Goal: Information Seeking & Learning: Learn about a topic

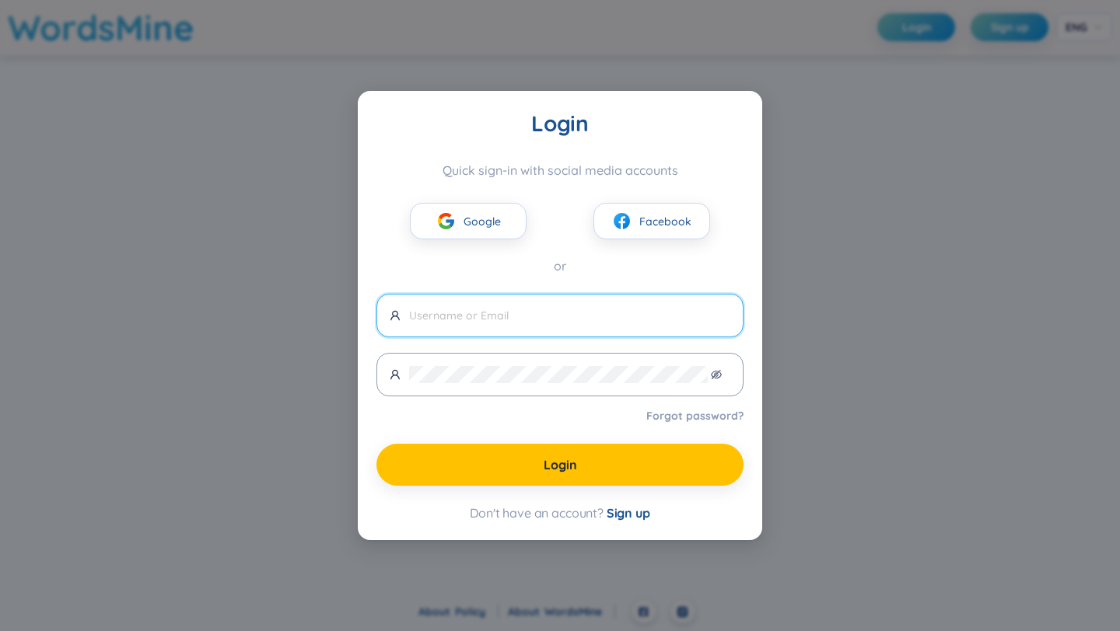
click at [501, 196] on div "Google Facebook" at bounding box center [559, 208] width 367 height 61
click at [498, 234] on button "Google" at bounding box center [468, 221] width 117 height 37
click at [543, 313] on input "text" at bounding box center [569, 315] width 321 height 17
paste input "[EMAIL_ADDRESS][DOMAIN_NAME]"
type input "[EMAIL_ADDRESS][DOMAIN_NAME]"
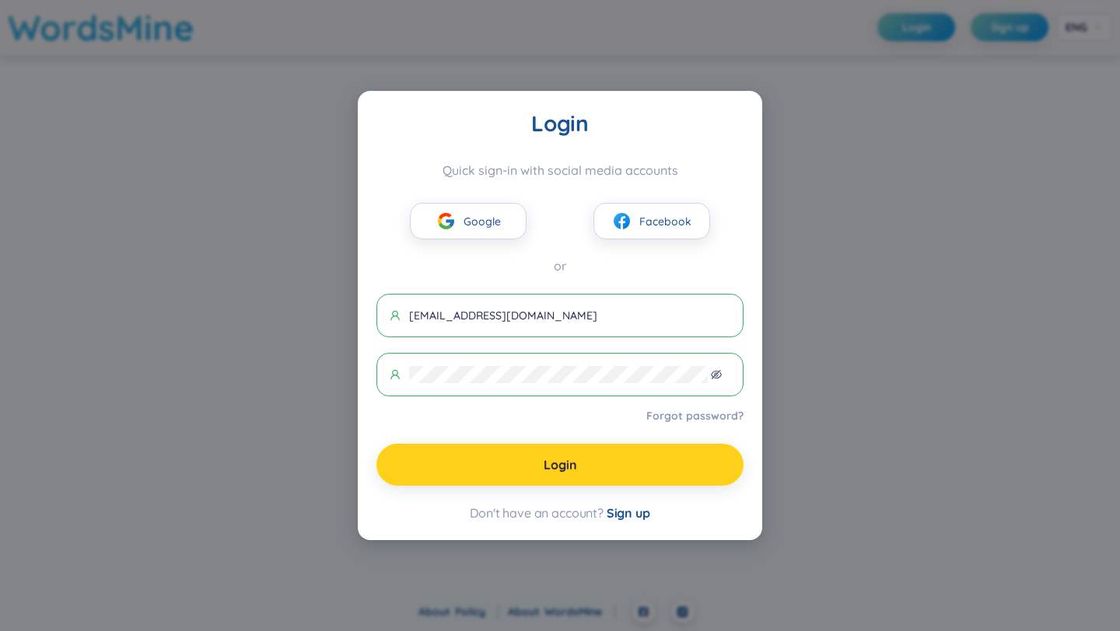
click at [460, 463] on button "Login" at bounding box center [559, 465] width 367 height 42
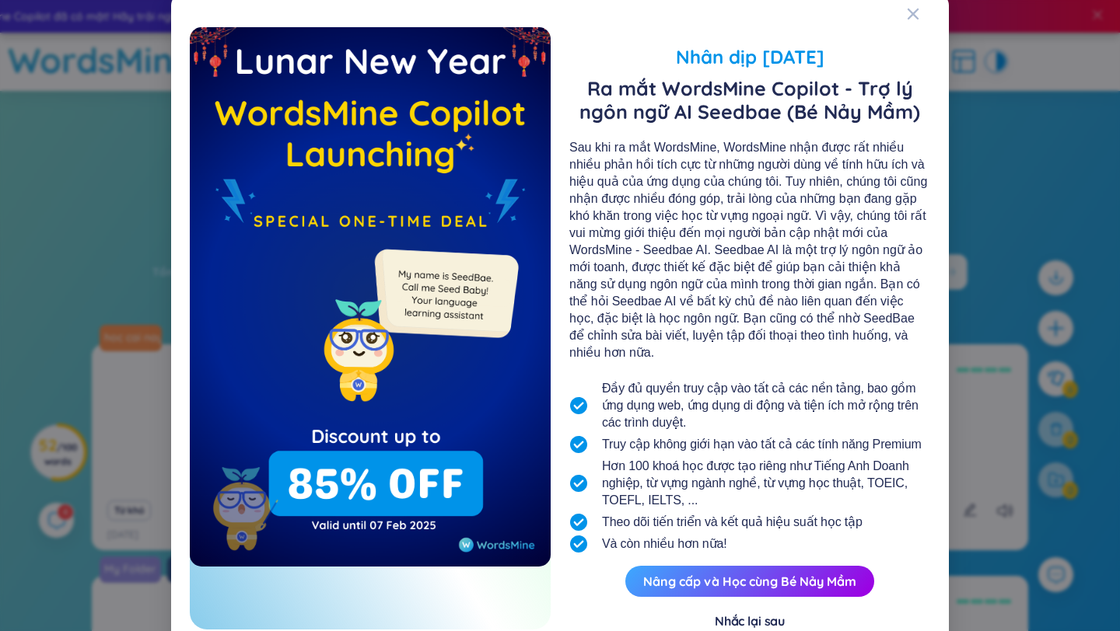
scroll to position [38, 0]
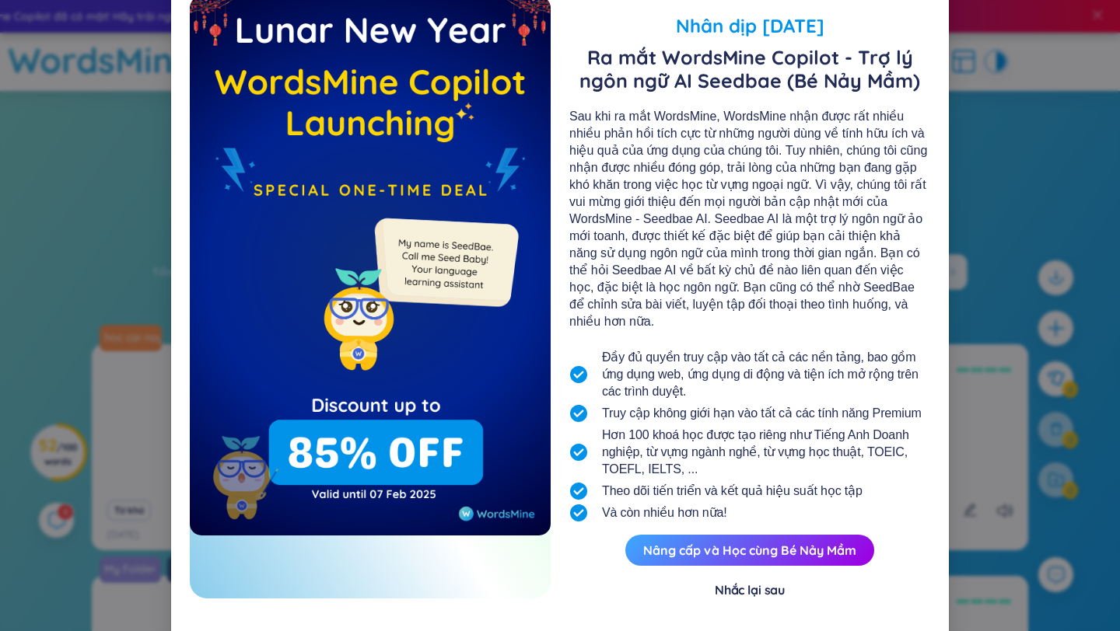
drag, startPoint x: 851, startPoint y: 198, endPoint x: 839, endPoint y: 285, distance: 88.6
click at [839, 285] on div "Sau khi ra mắt WordsMine, WordsMine nhận được rất nhiều nhiều phản hồi tích cực…" at bounding box center [749, 219] width 361 height 222
drag, startPoint x: 813, startPoint y: 228, endPoint x: 813, endPoint y: 254, distance: 26.4
click at [813, 254] on div "Sau khi ra mắt WordsMine, WordsMine nhận được rất nhiều nhiều phản hồi tích cực…" at bounding box center [749, 219] width 361 height 222
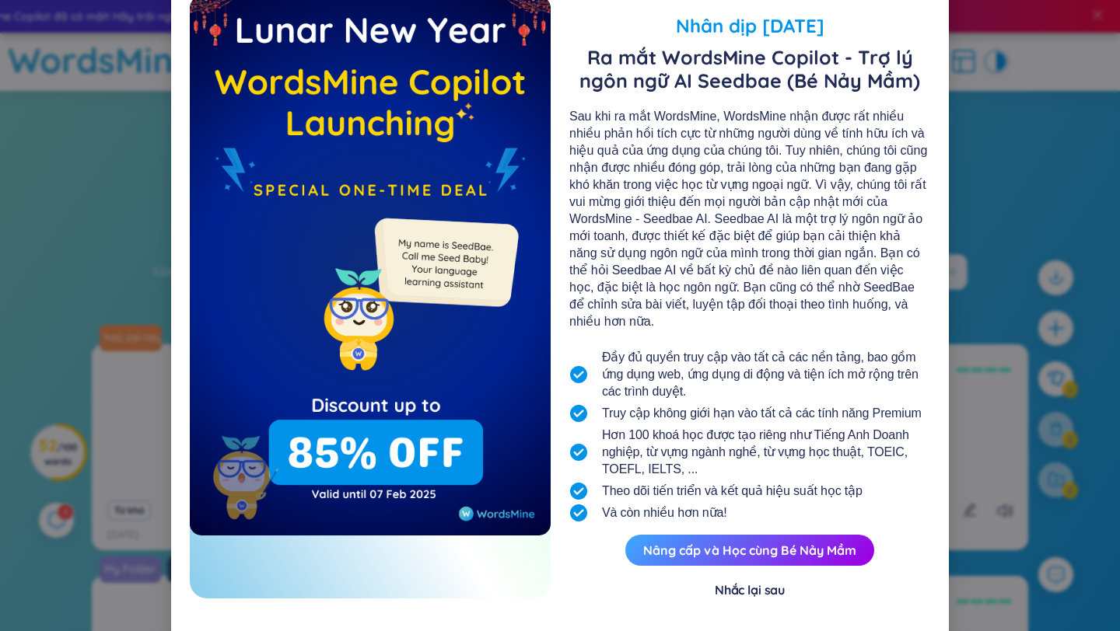
click at [813, 254] on div "Sau khi ra mắt WordsMine, WordsMine nhận được rất nhiều nhiều phản hồi tích cực…" at bounding box center [749, 219] width 361 height 222
drag, startPoint x: 834, startPoint y: 306, endPoint x: 880, endPoint y: 308, distance: 46.7
click at [880, 308] on div "Sau khi ra mắt WordsMine, WordsMine nhận được rất nhiều nhiều phản hồi tích cực…" at bounding box center [749, 219] width 361 height 222
drag, startPoint x: 751, startPoint y: 365, endPoint x: 751, endPoint y: 396, distance: 31.1
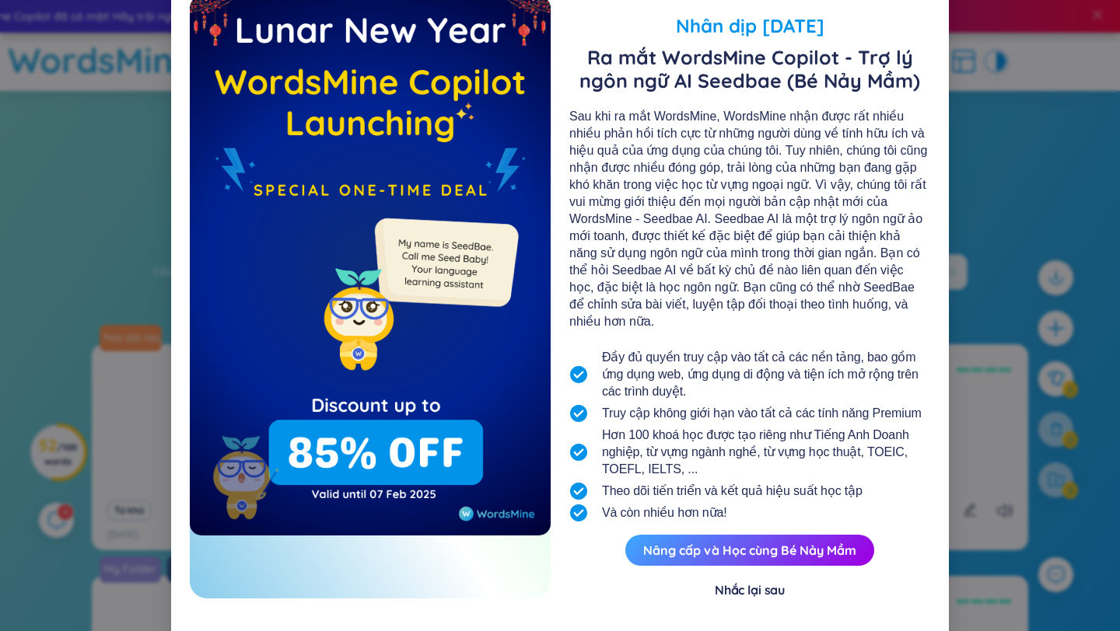
click at [751, 396] on ul "Đầy đủ quyền truy cập vào tất cả các nền tảng, bao gồm ứng dụng web, ứng dụng d…" at bounding box center [749, 435] width 361 height 177
click at [740, 483] on span "Theo dõi tiến triển và kết quả hiệu suất học tập" at bounding box center [732, 491] width 261 height 17
click at [764, 582] on div "Nhắc lại sau" at bounding box center [750, 590] width 70 height 17
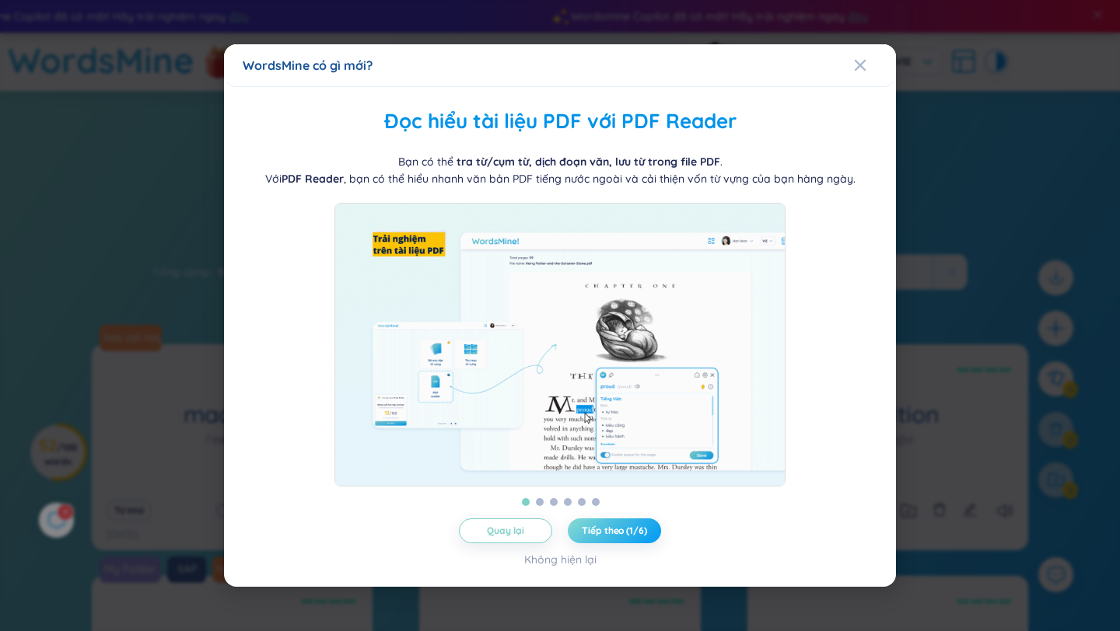
click at [612, 528] on button "Tiếp theo (1/6)" at bounding box center [614, 531] width 93 height 25
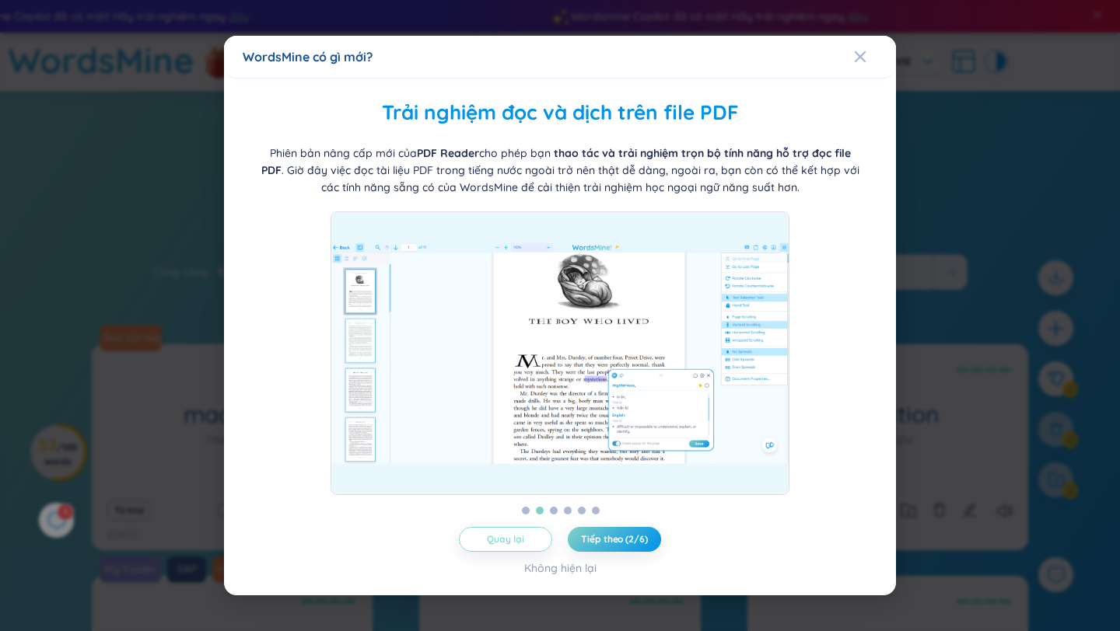
click at [527, 540] on button "Quay lại" at bounding box center [505, 539] width 93 height 25
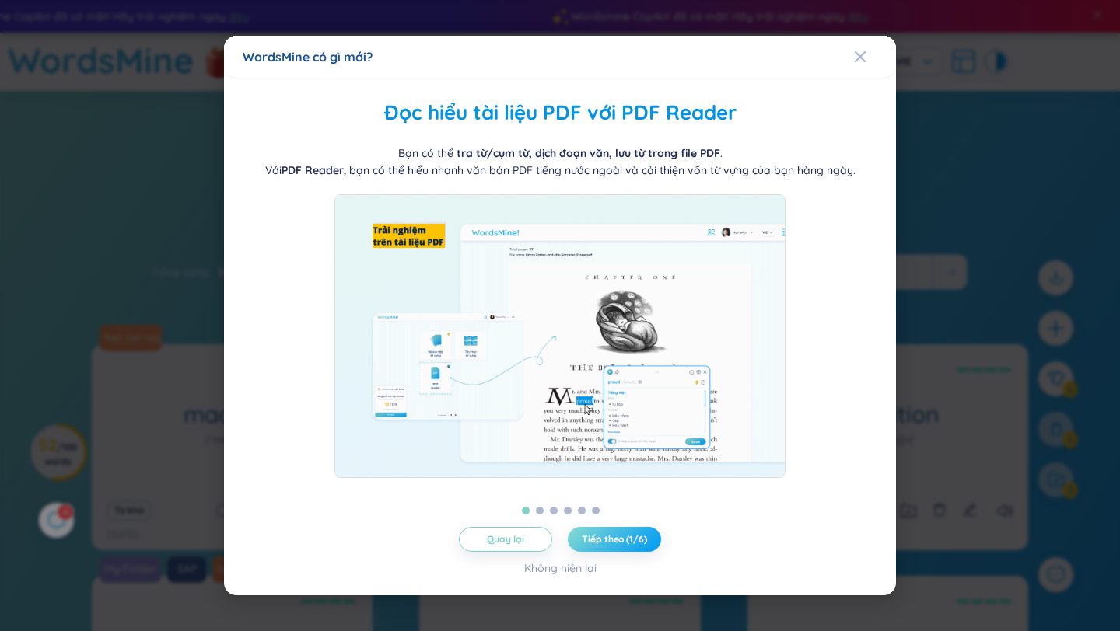
click at [620, 545] on button "Tiếp theo (1/6)" at bounding box center [614, 539] width 93 height 25
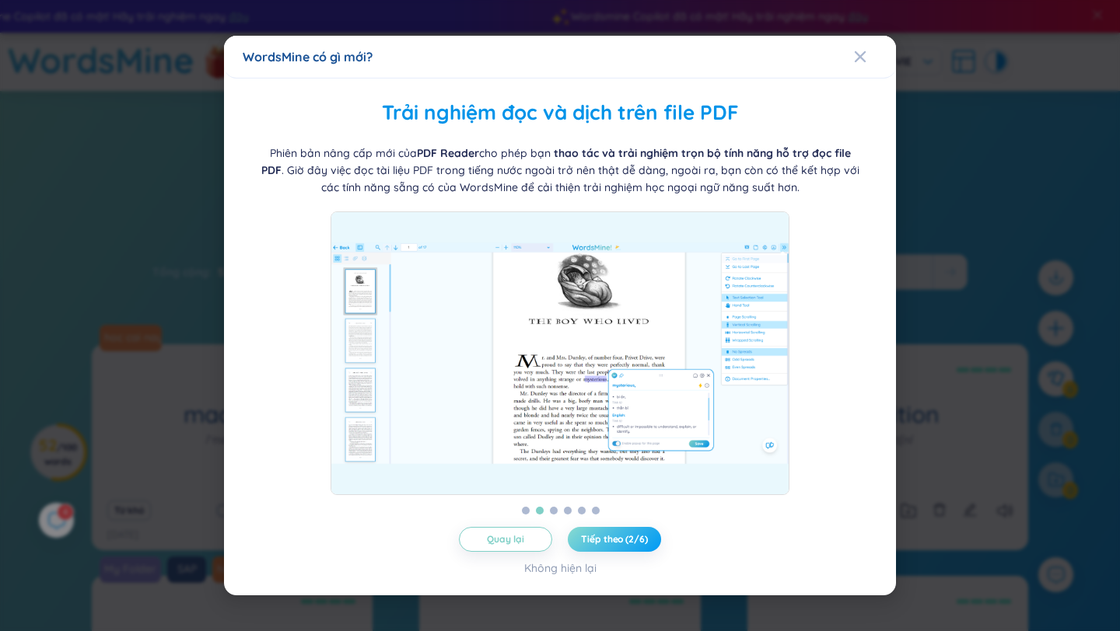
click at [620, 545] on button "Tiếp theo (2/6)" at bounding box center [614, 539] width 93 height 25
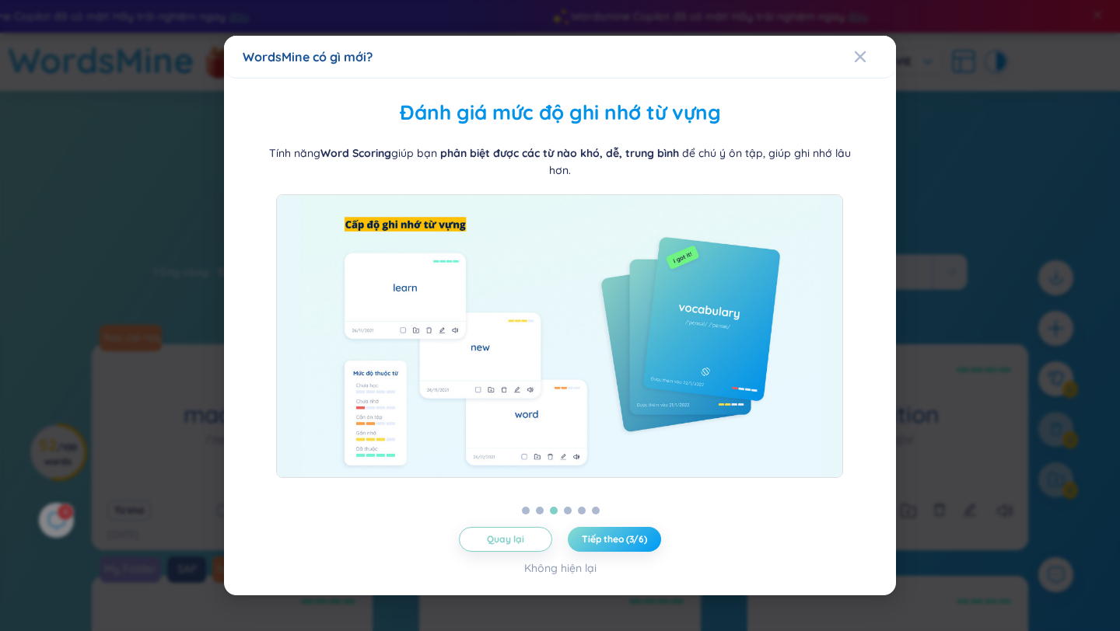
click at [620, 545] on button "Tiếp theo (3/6)" at bounding box center [614, 539] width 93 height 25
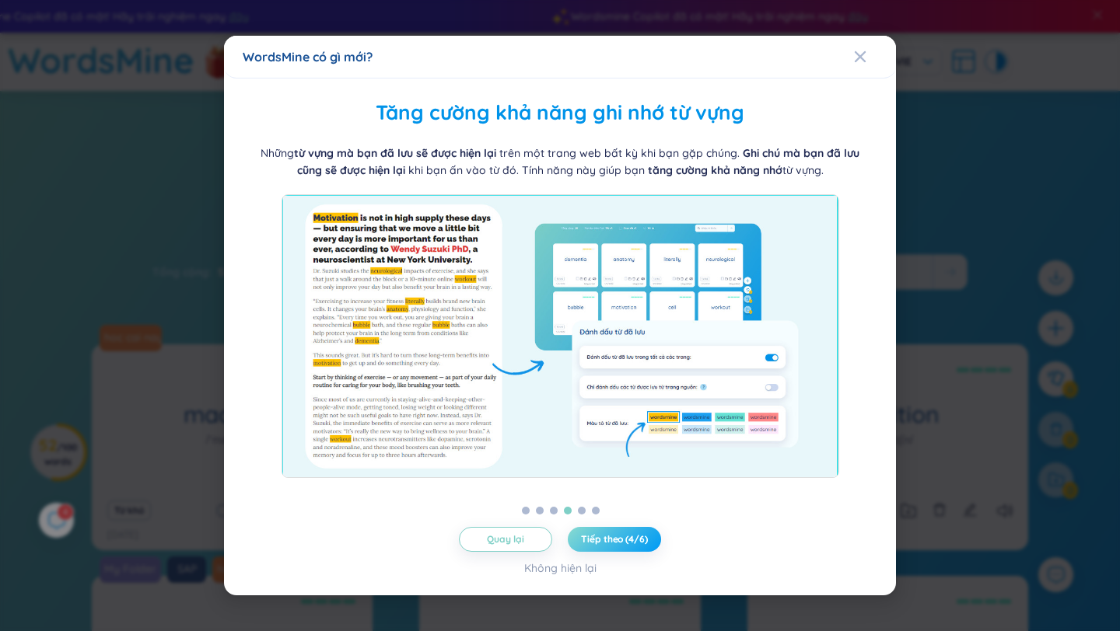
click at [620, 545] on button "Tiếp theo (4/6)" at bounding box center [614, 539] width 93 height 25
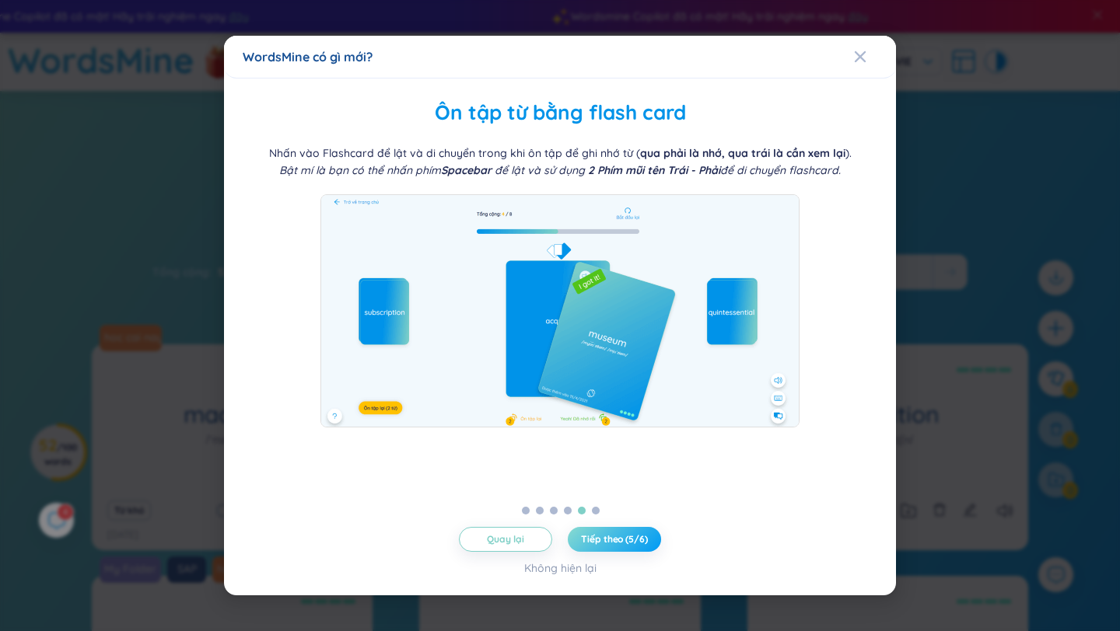
click at [620, 545] on button "Tiếp theo (5/6)" at bounding box center [614, 539] width 93 height 25
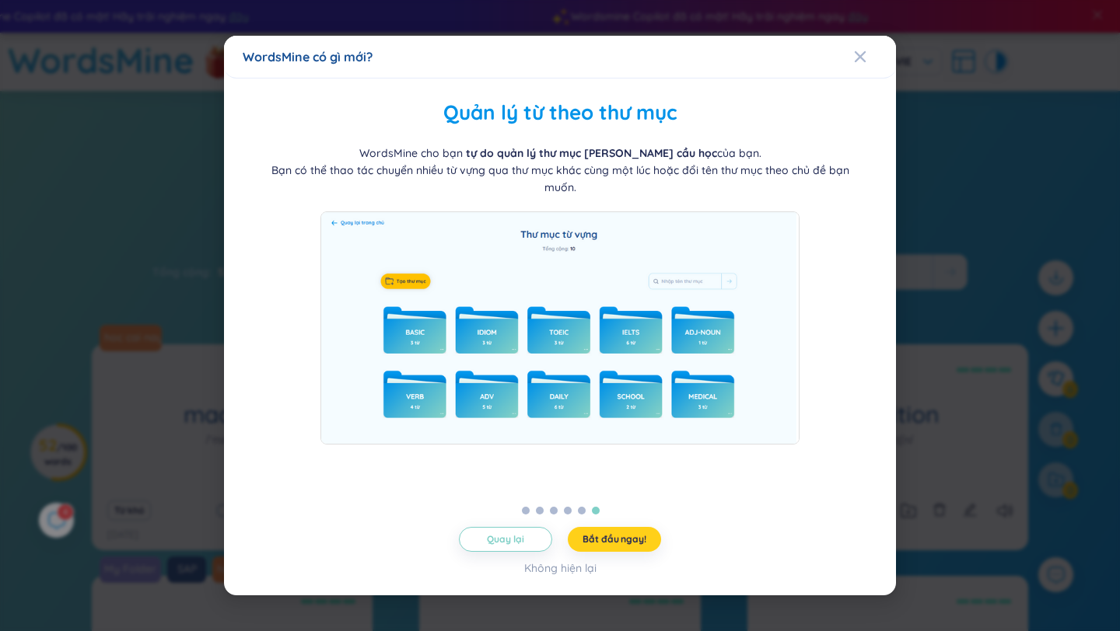
click at [620, 547] on button "Bắt đầu ngay!" at bounding box center [614, 539] width 93 height 25
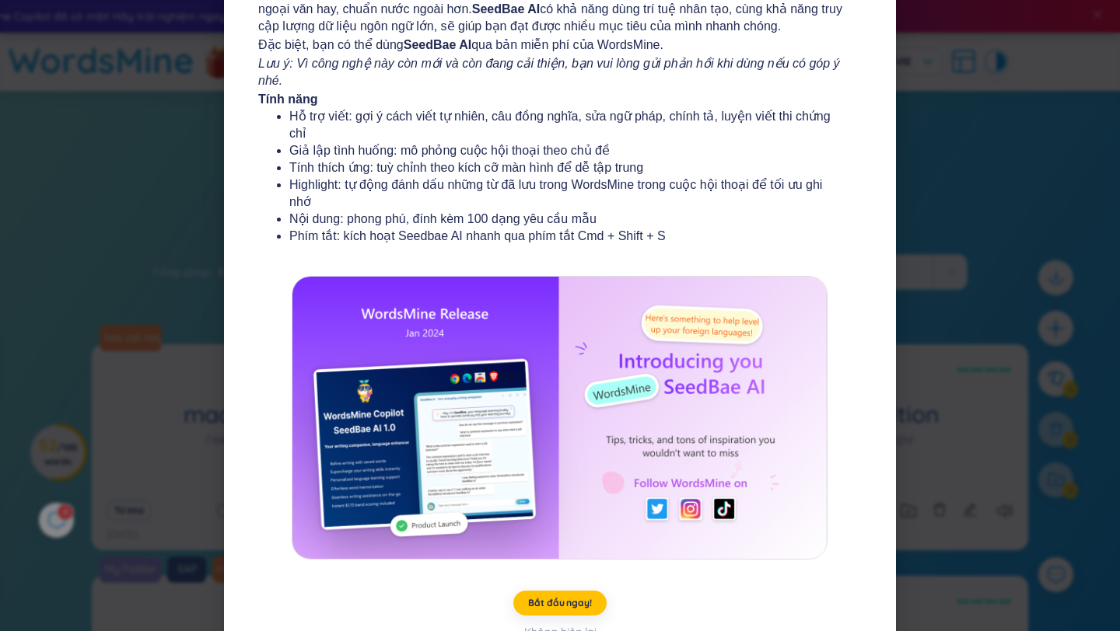
scroll to position [170, 0]
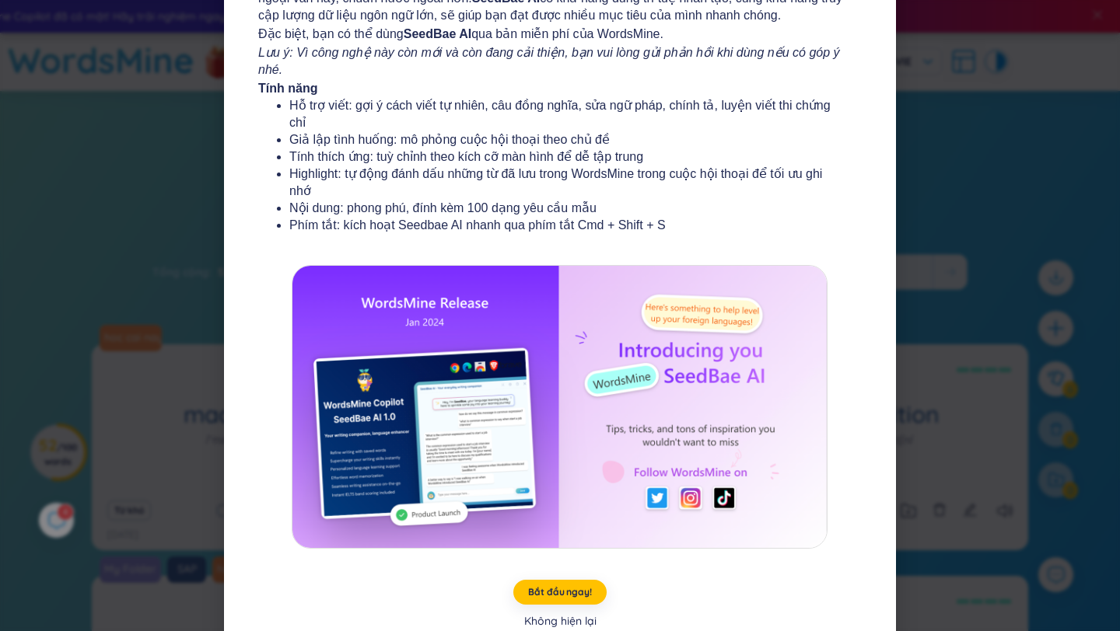
click at [564, 613] on div "Không hiện lại" at bounding box center [560, 621] width 72 height 17
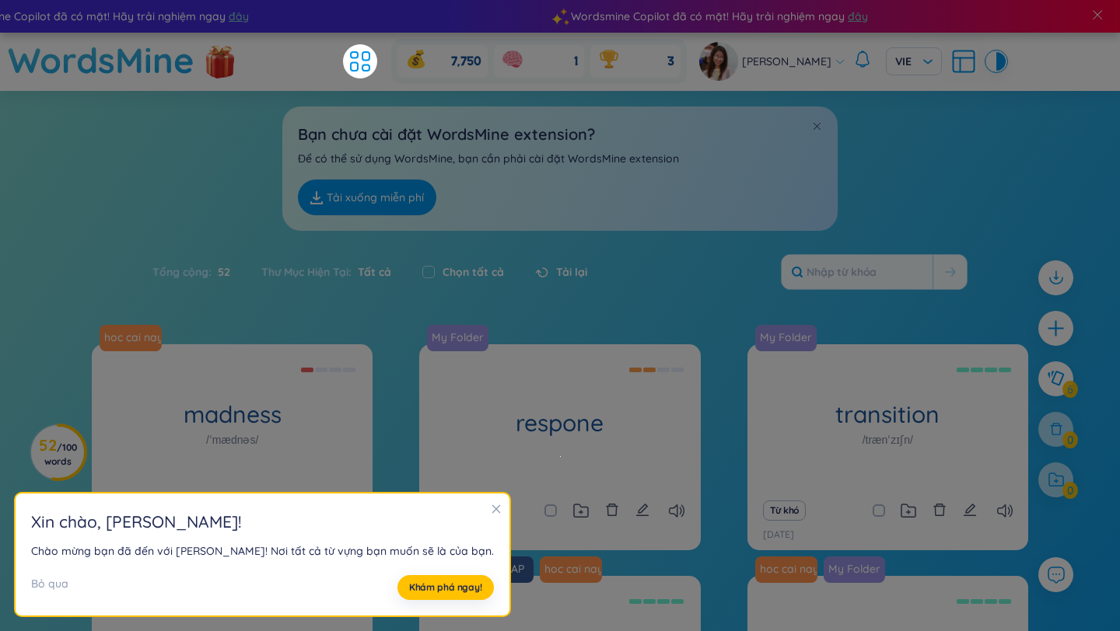
click at [491, 516] on div at bounding box center [496, 510] width 11 height 17
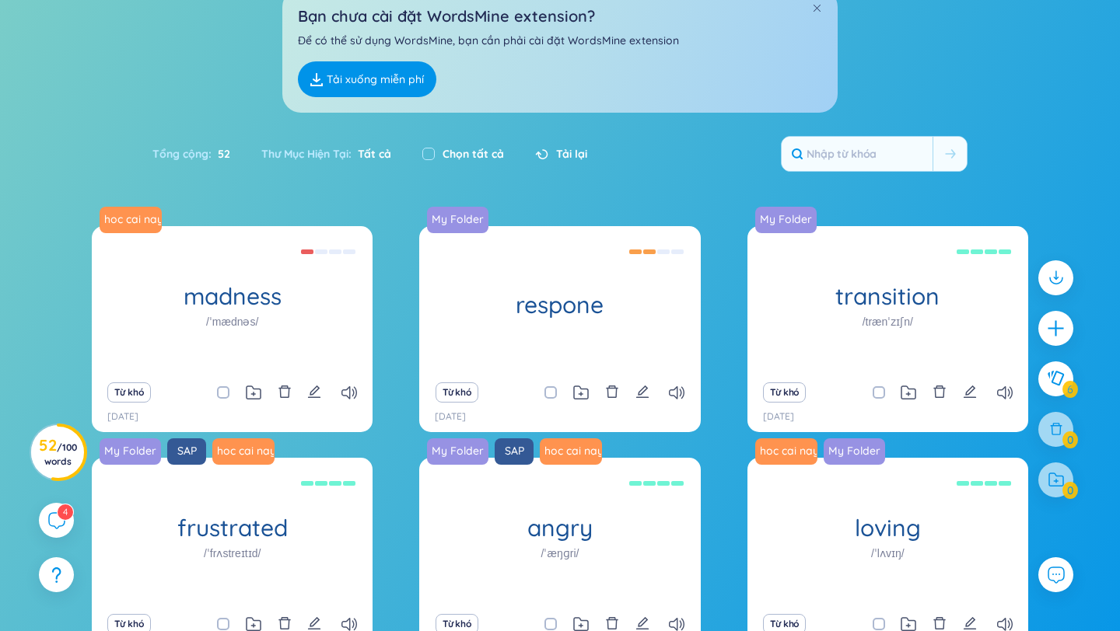
scroll to position [281, 0]
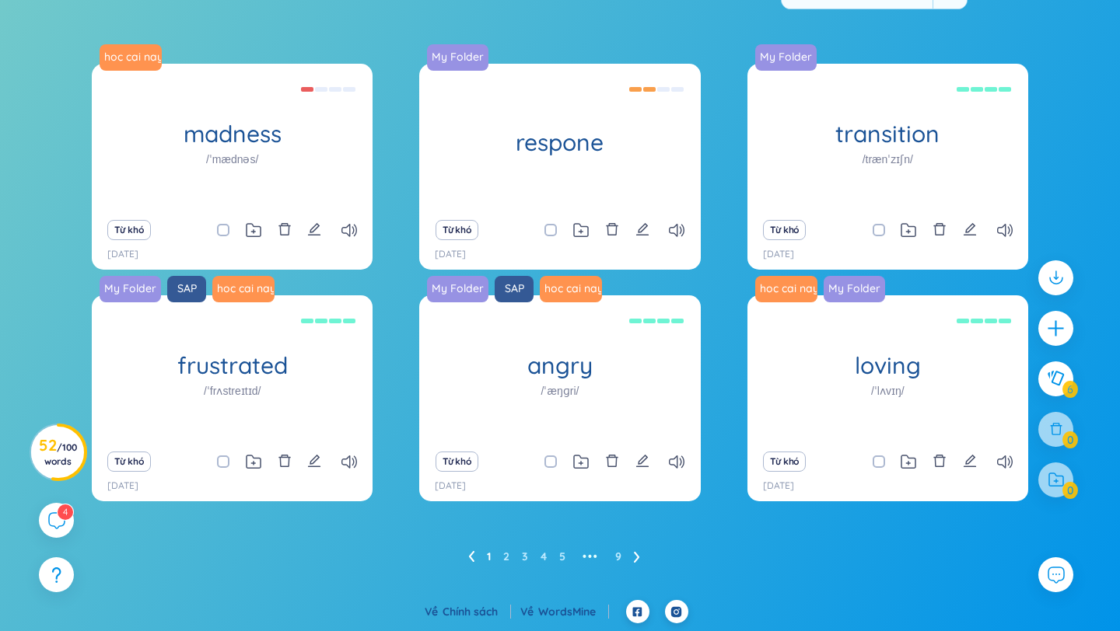
click at [509, 560] on ul "1 2 3 4 5 ••• 9" at bounding box center [560, 556] width 184 height 25
click at [505, 556] on link "2" at bounding box center [506, 556] width 6 height 23
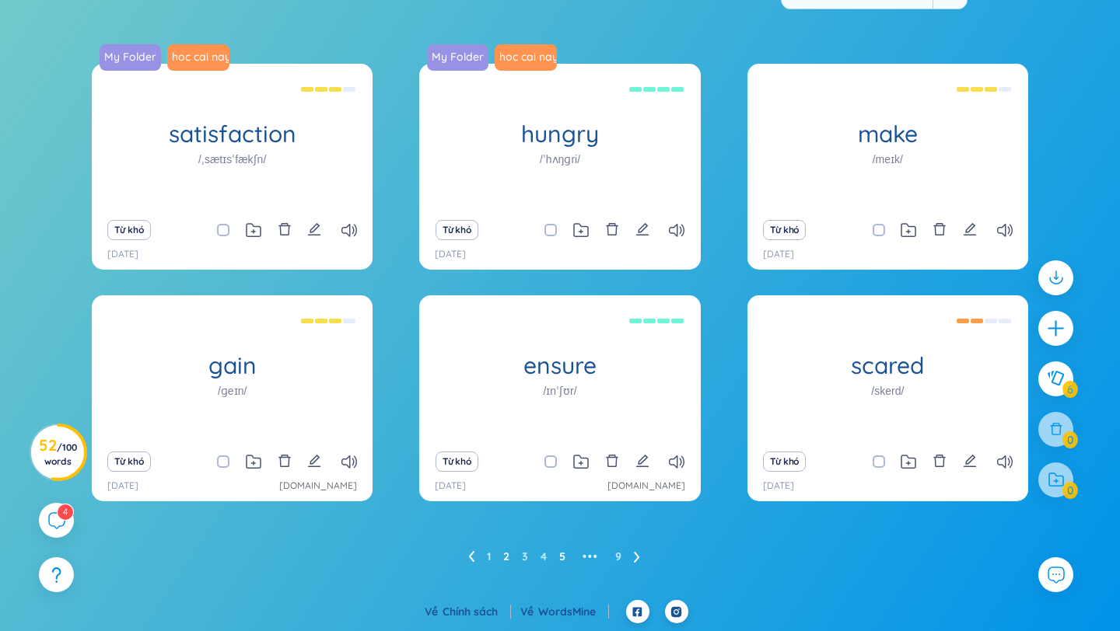
click at [561, 555] on link "5" at bounding box center [562, 556] width 6 height 23
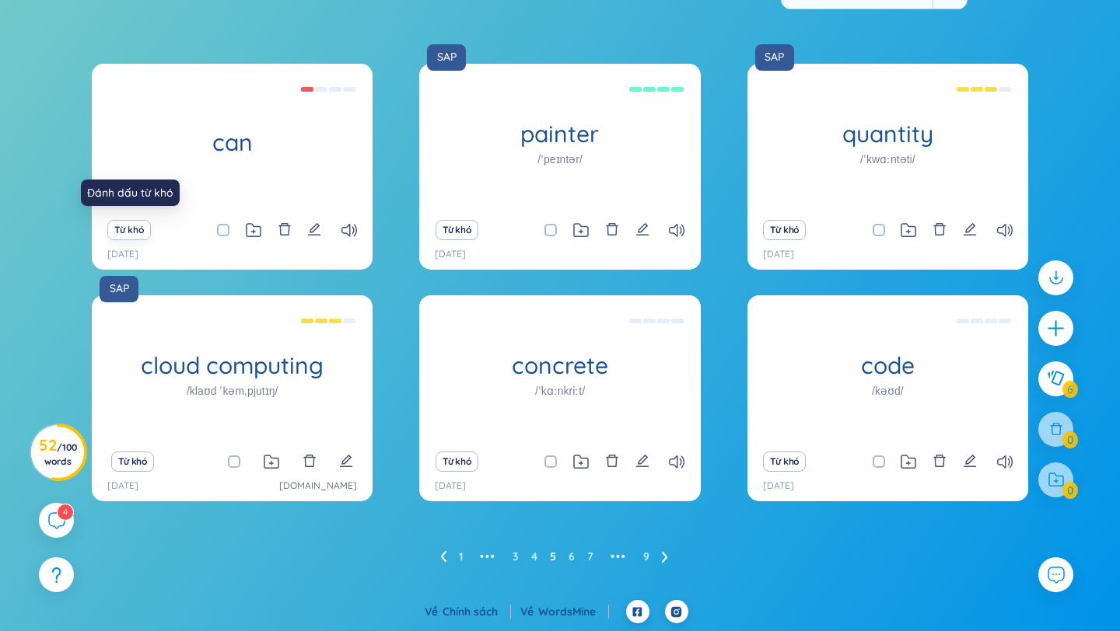
click at [127, 234] on button "Từ khó" at bounding box center [128, 230] width 43 height 20
click at [142, 232] on button "Từ khó" at bounding box center [128, 230] width 43 height 20
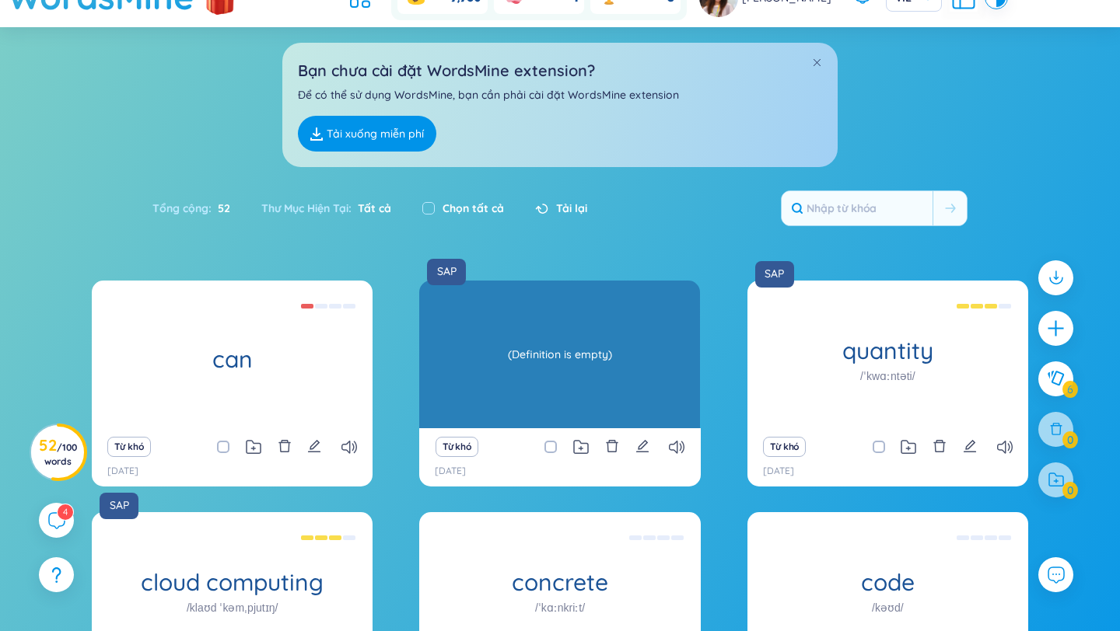
scroll to position [58, 0]
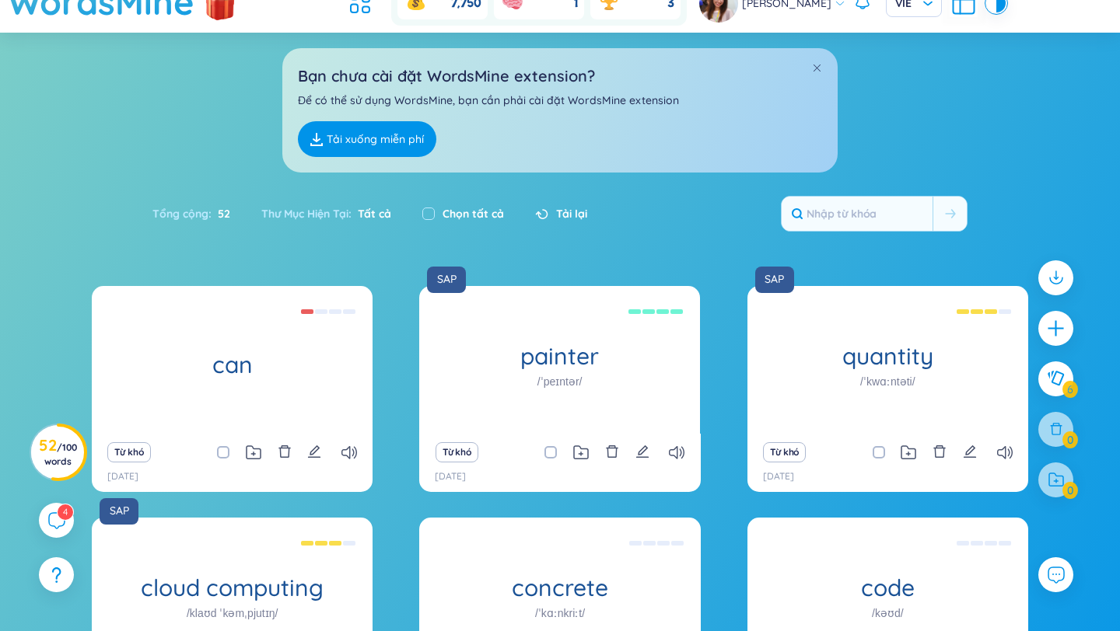
click at [824, 61] on div "Bạn chưa cài đặt WordsMine extension? Để có thể sử dụng WordsMine, bạn cần phải…" at bounding box center [559, 110] width 555 height 124
click at [885, 202] on input "text" at bounding box center [857, 214] width 151 height 34
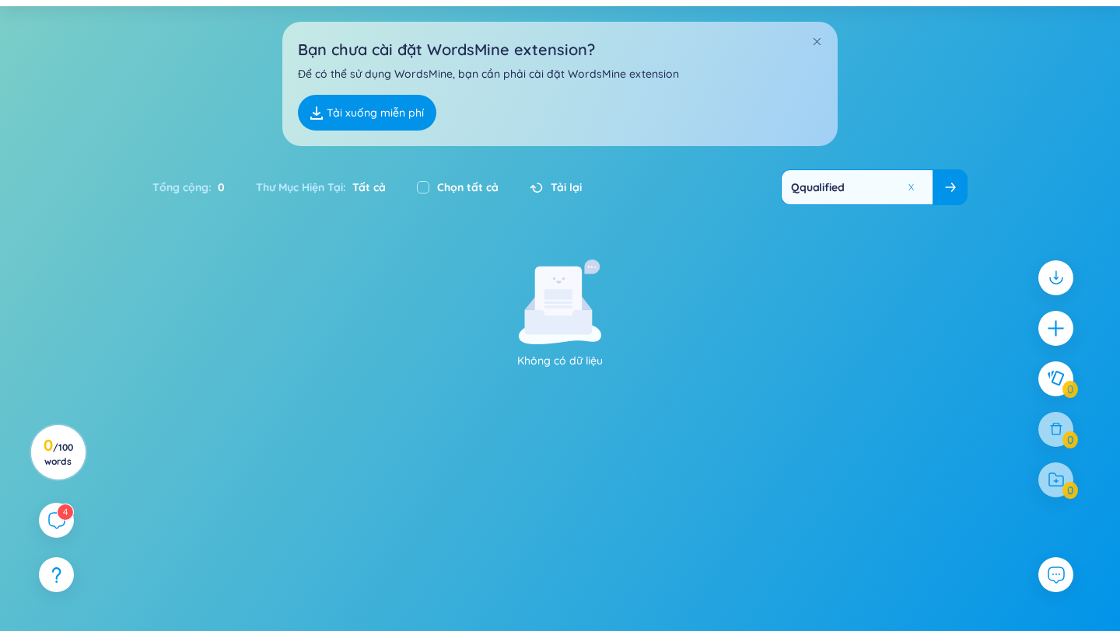
scroll to position [123, 0]
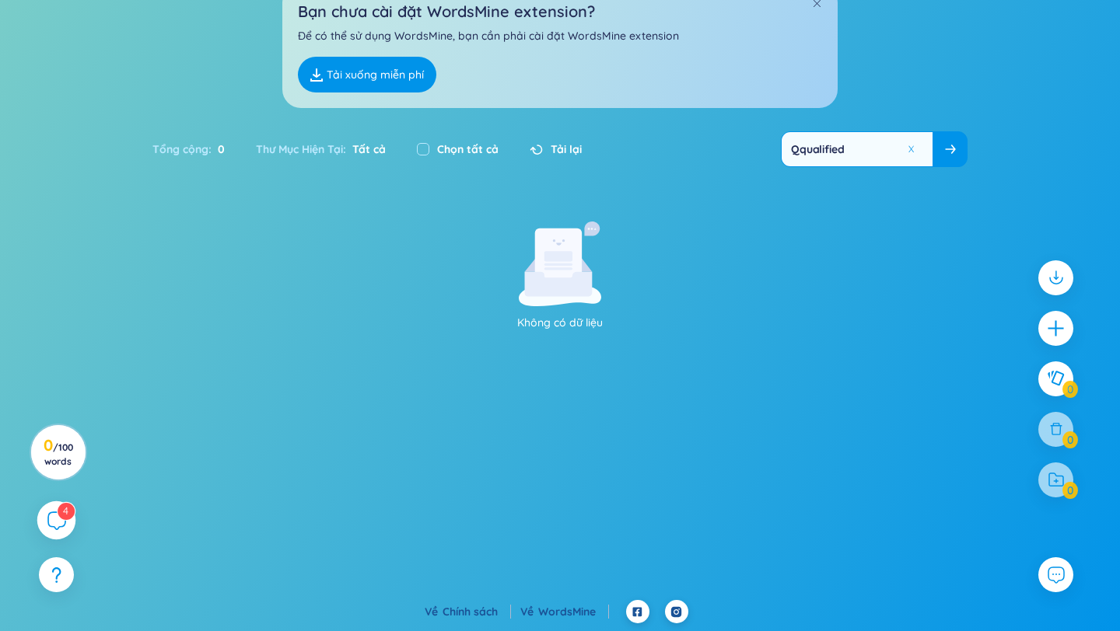
type input "Qqualified"
click at [58, 528] on icon at bounding box center [56, 520] width 19 height 19
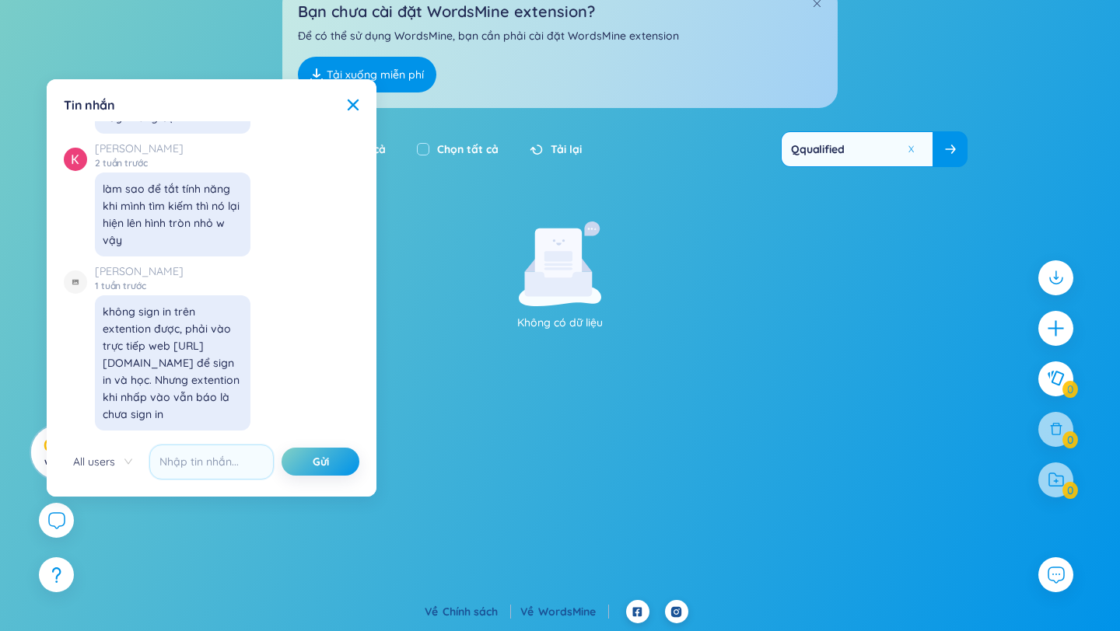
scroll to position [17911, 0]
click at [355, 102] on icon at bounding box center [353, 104] width 11 height 11
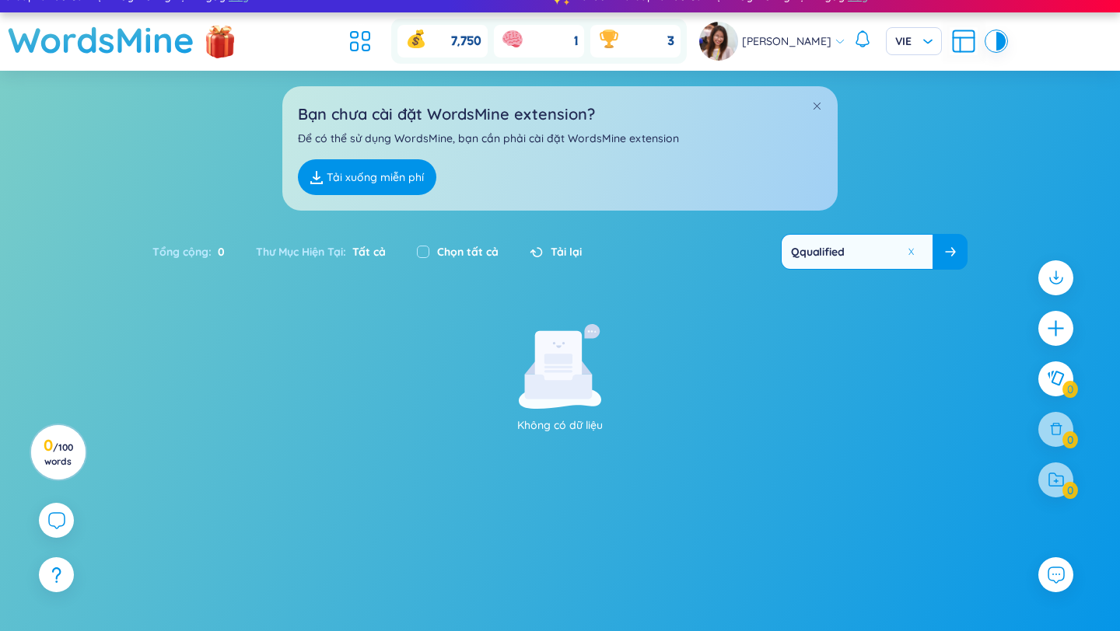
scroll to position [0, 0]
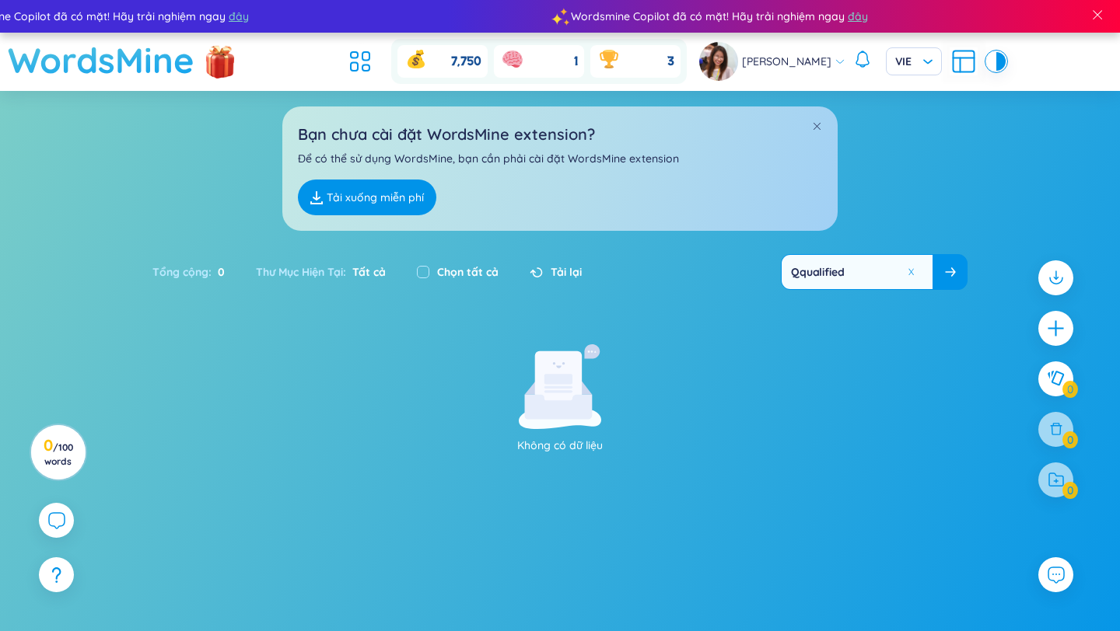
click at [88, 59] on h1 "WordsMine" at bounding box center [101, 60] width 187 height 55
click at [846, 19] on span "đây" at bounding box center [856, 16] width 20 height 17
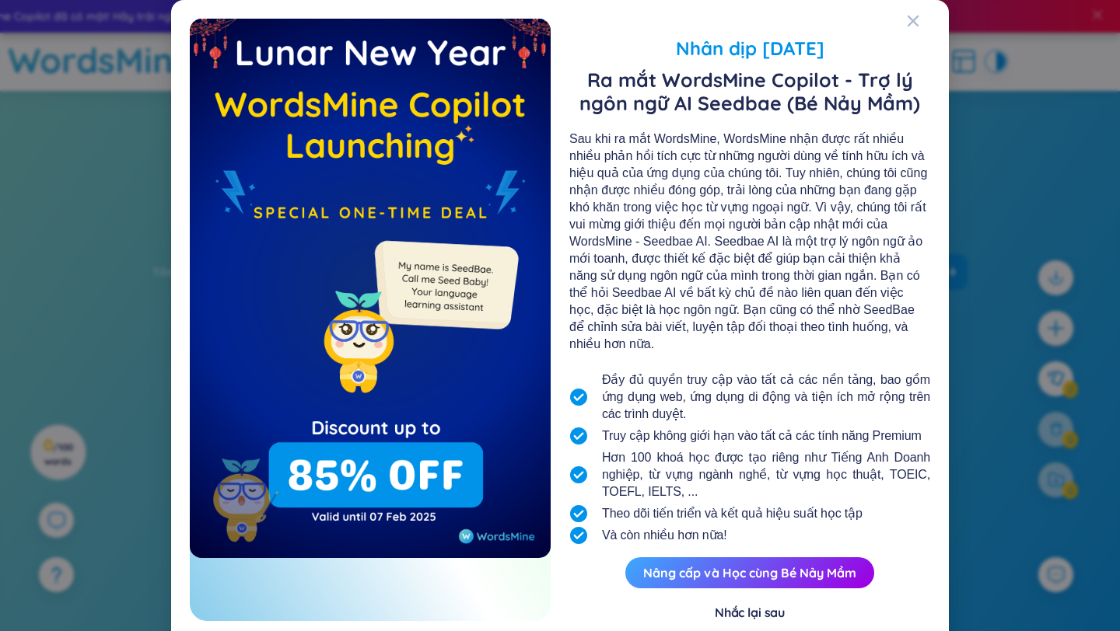
scroll to position [26, 0]
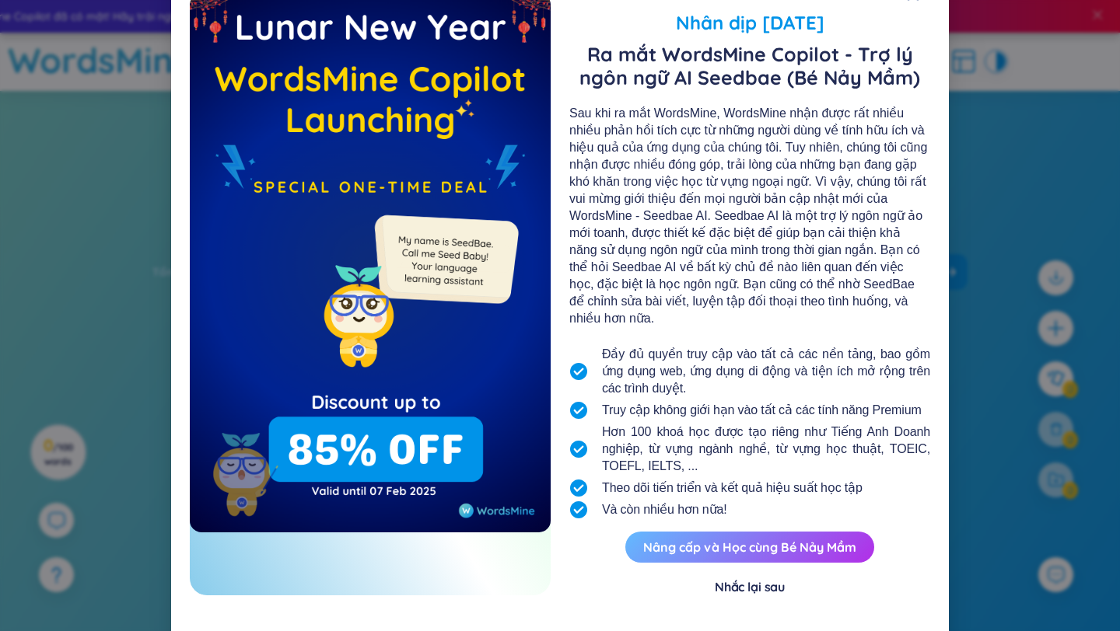
click at [757, 537] on button "Nâng cấp và Học cùng Bé Nảy Mầm" at bounding box center [749, 547] width 249 height 31
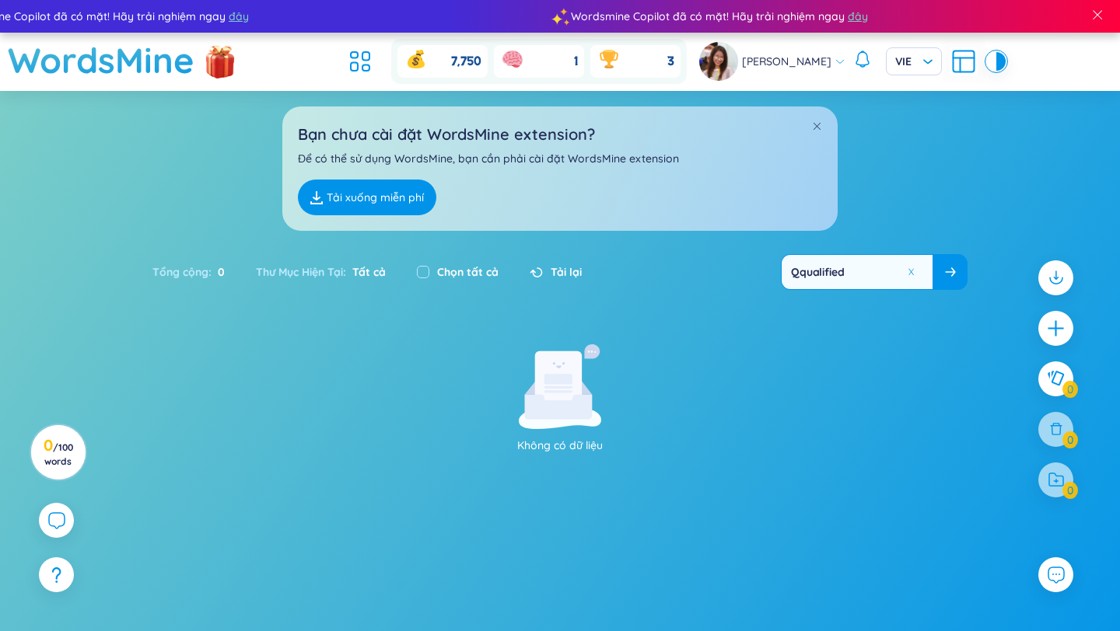
click at [402, 200] on link "Tải xuống miễn phí" at bounding box center [367, 198] width 138 height 36
click at [637, 159] on p "Để có thể sử dụng WordsMine, bạn cần phải cài đặt WordsMine extension" at bounding box center [560, 158] width 524 height 17
click at [146, 72] on h1 "WordsMine" at bounding box center [101, 60] width 187 height 55
click at [1096, 16] on span at bounding box center [1097, 15] width 14 height 14
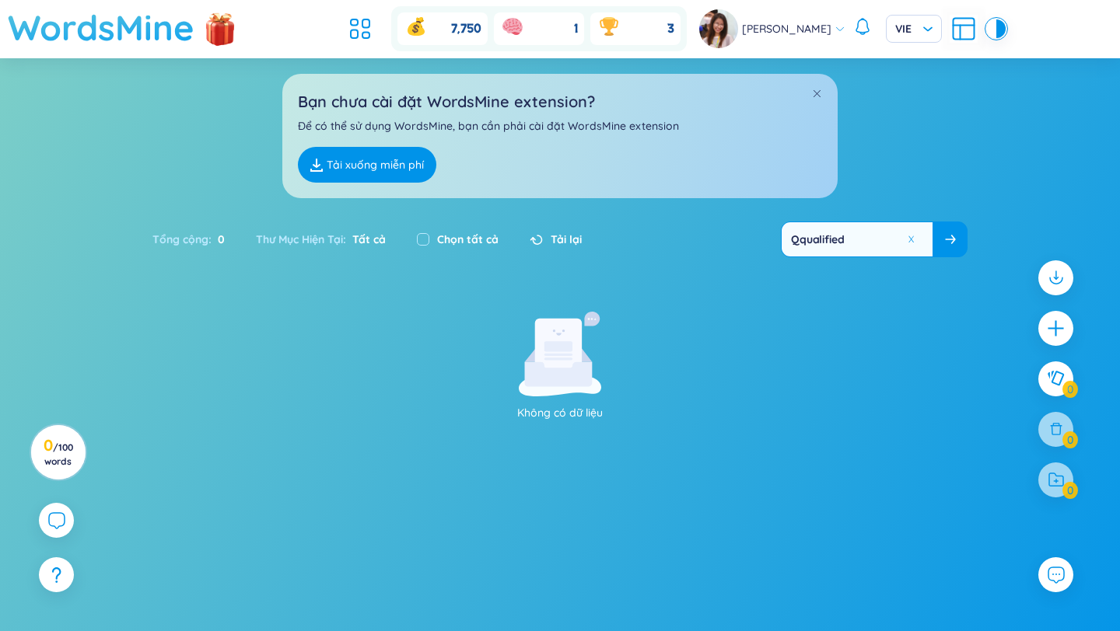
click at [152, 39] on h1 "WordsMine" at bounding box center [101, 27] width 187 height 55
click at [216, 26] on img at bounding box center [220, 27] width 47 height 61
click at [98, 26] on h1 "WordsMine" at bounding box center [101, 27] width 187 height 55
click at [909, 239] on button at bounding box center [914, 239] width 23 height 19
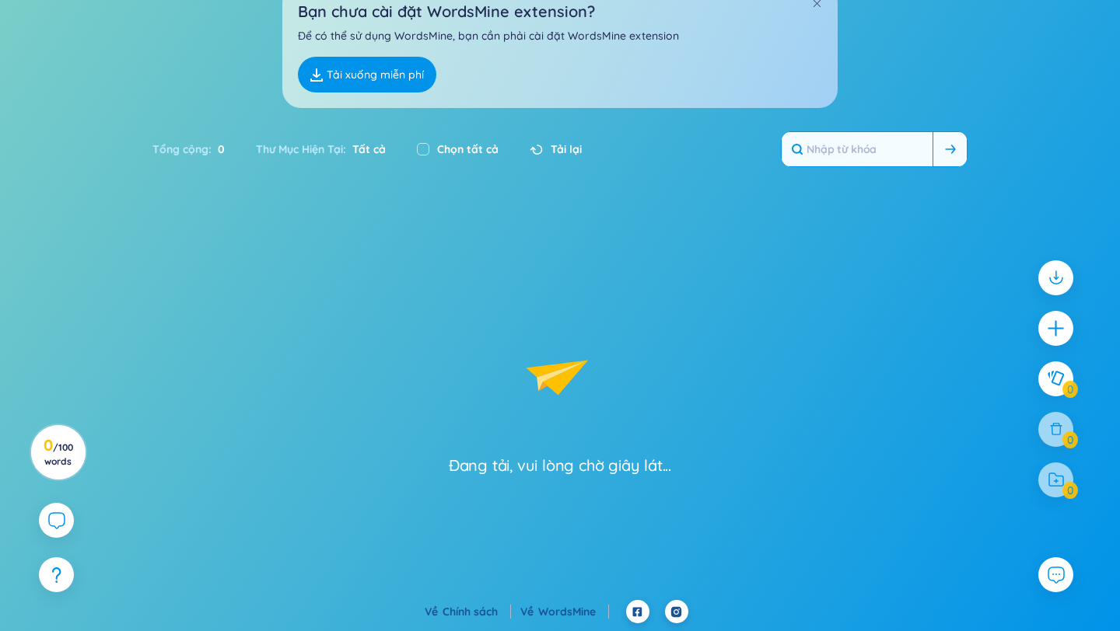
scroll to position [0, 0]
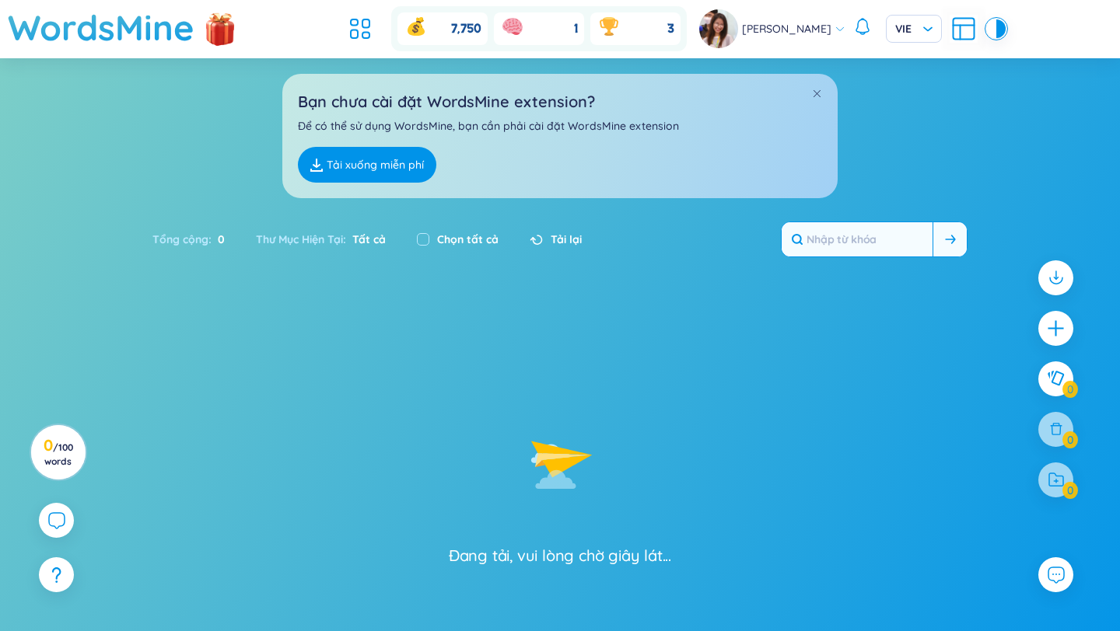
click at [543, 568] on section "Đang tải, vui lòng chờ giây lát..." at bounding box center [560, 501] width 1120 height 379
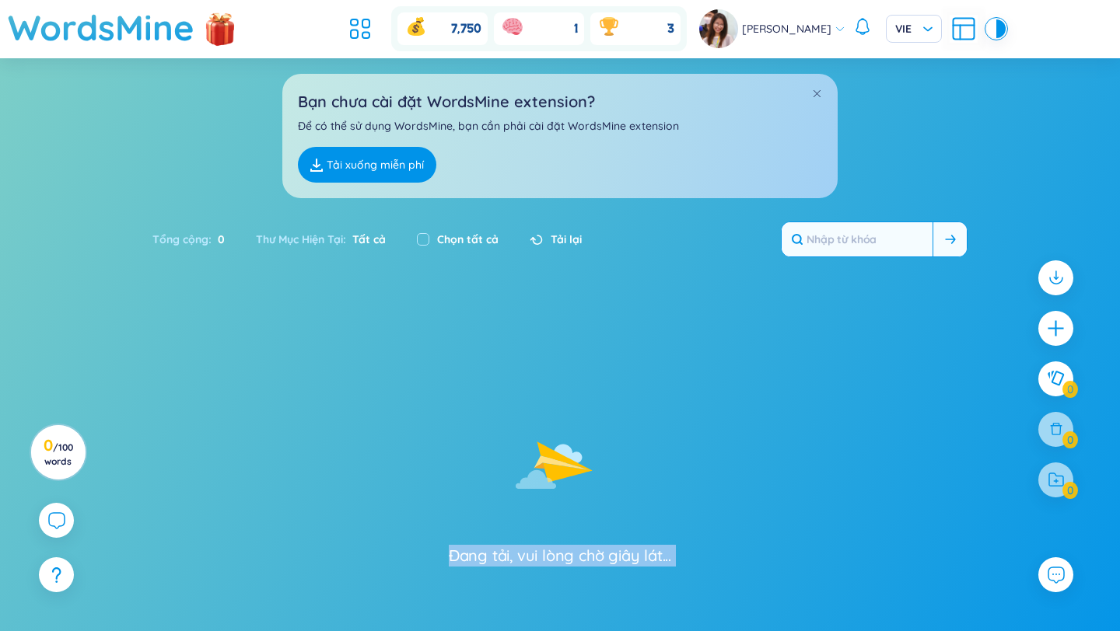
click at [543, 568] on section "Đang tải, vui lòng chờ giây lát..." at bounding box center [560, 501] width 1120 height 379
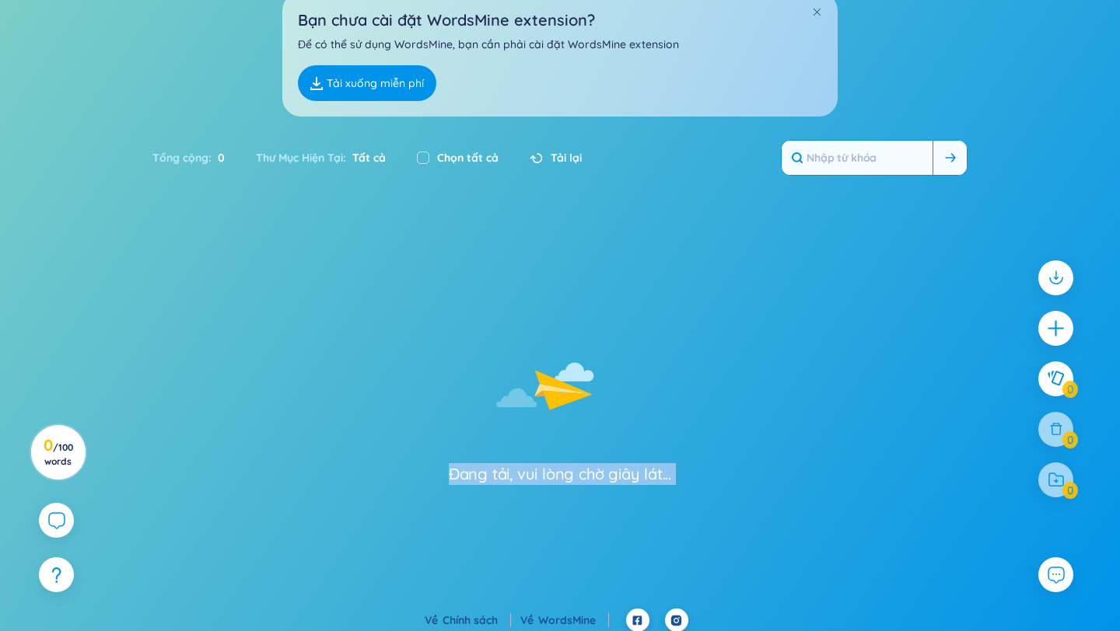
scroll to position [90, 0]
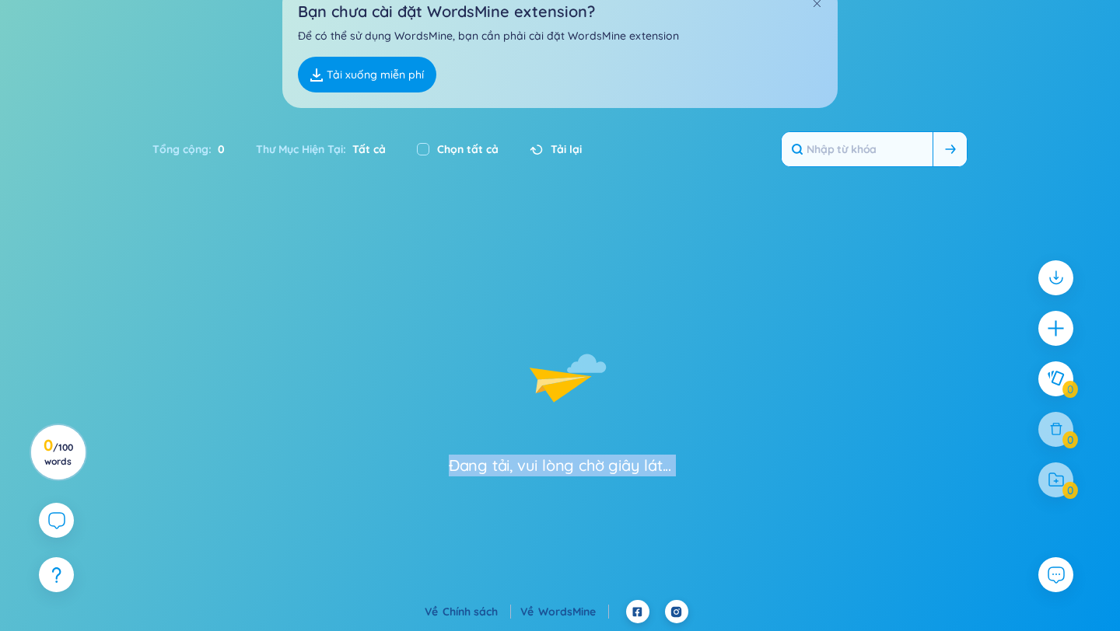
click at [543, 567] on section "Đang tải, vui lòng chờ giây lát..." at bounding box center [560, 411] width 1120 height 379
click at [557, 471] on div "Đang tải, vui lòng chờ giây lát..." at bounding box center [560, 466] width 222 height 22
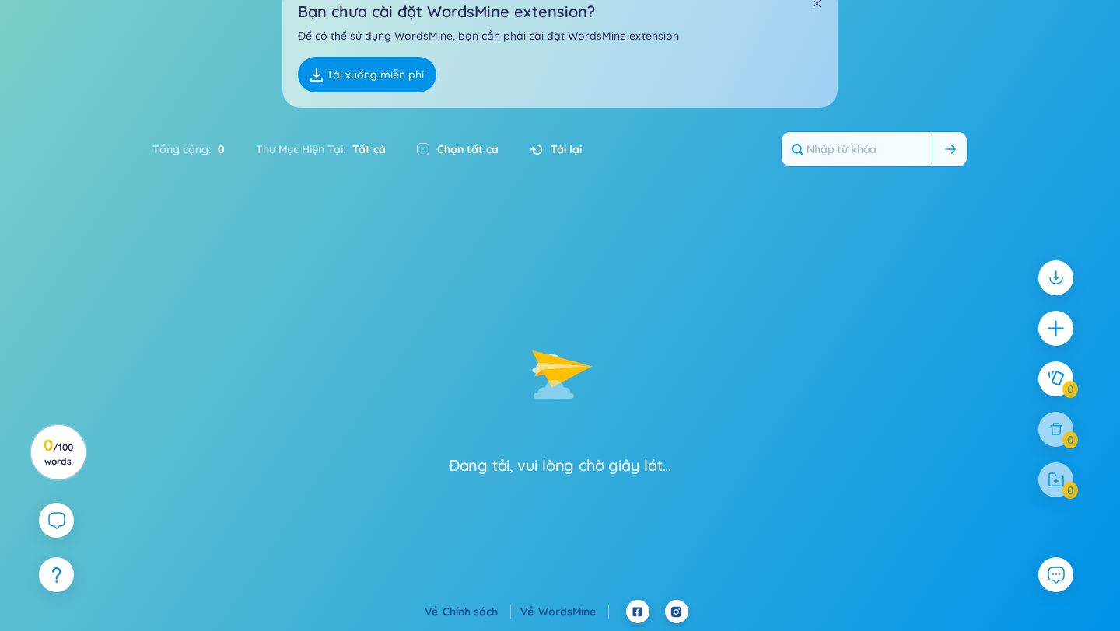
scroll to position [0, 0]
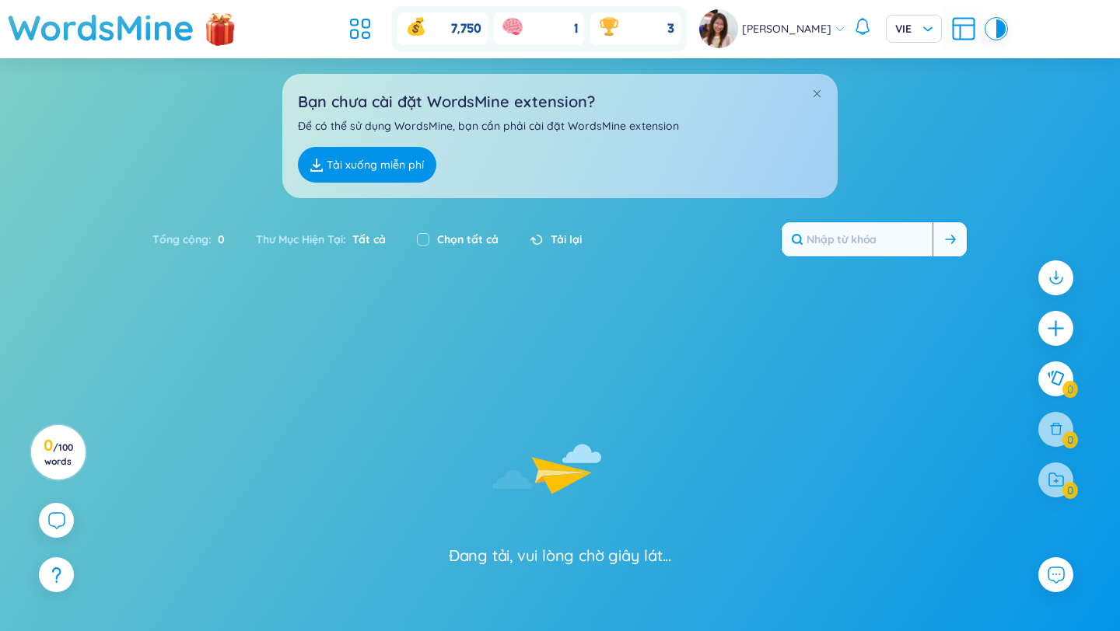
click at [820, 82] on div "Bạn chưa cài đặt WordsMine extension? Để có thể sử dụng WordsMine, bạn cần phải…" at bounding box center [559, 136] width 555 height 124
click at [817, 89] on span at bounding box center [816, 93] width 11 height 11
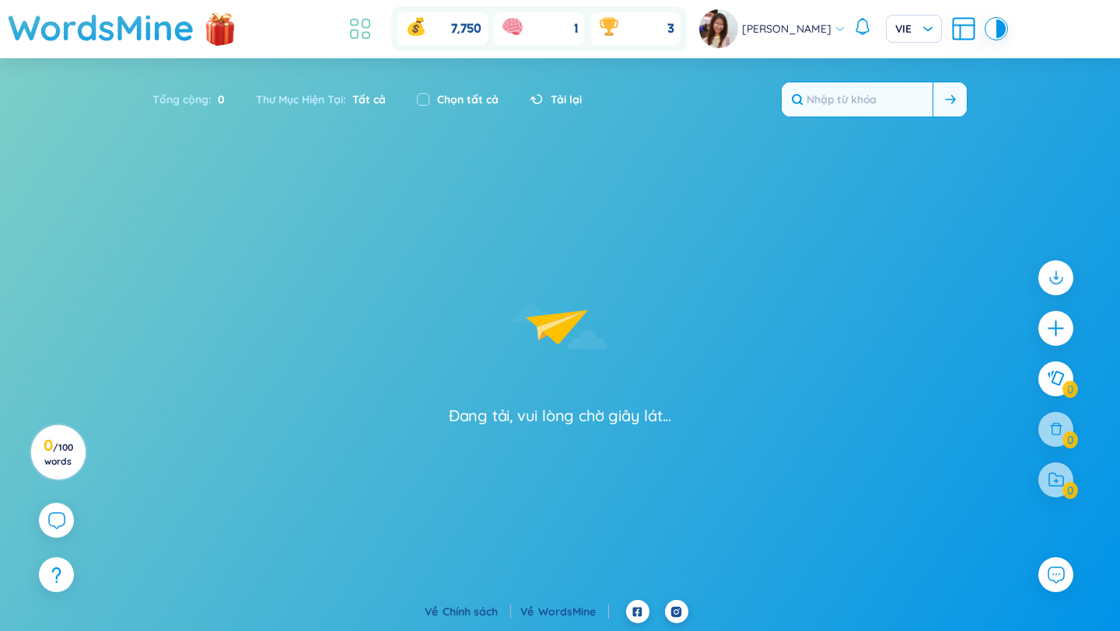
click at [369, 32] on icon at bounding box center [360, 29] width 28 height 28
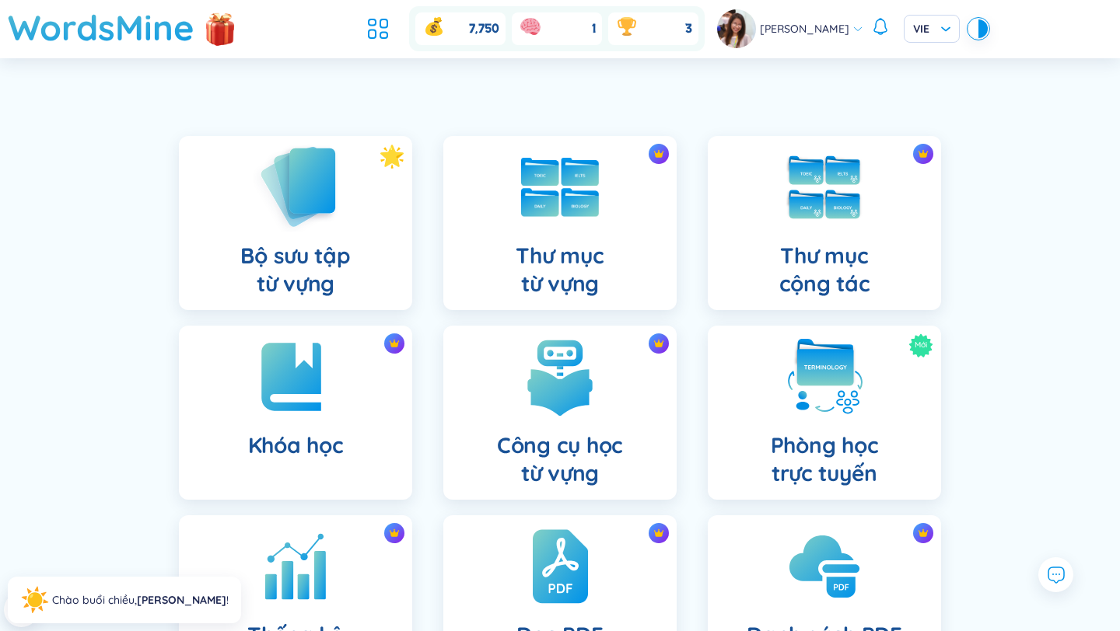
click at [316, 197] on img at bounding box center [296, 186] width 86 height 89
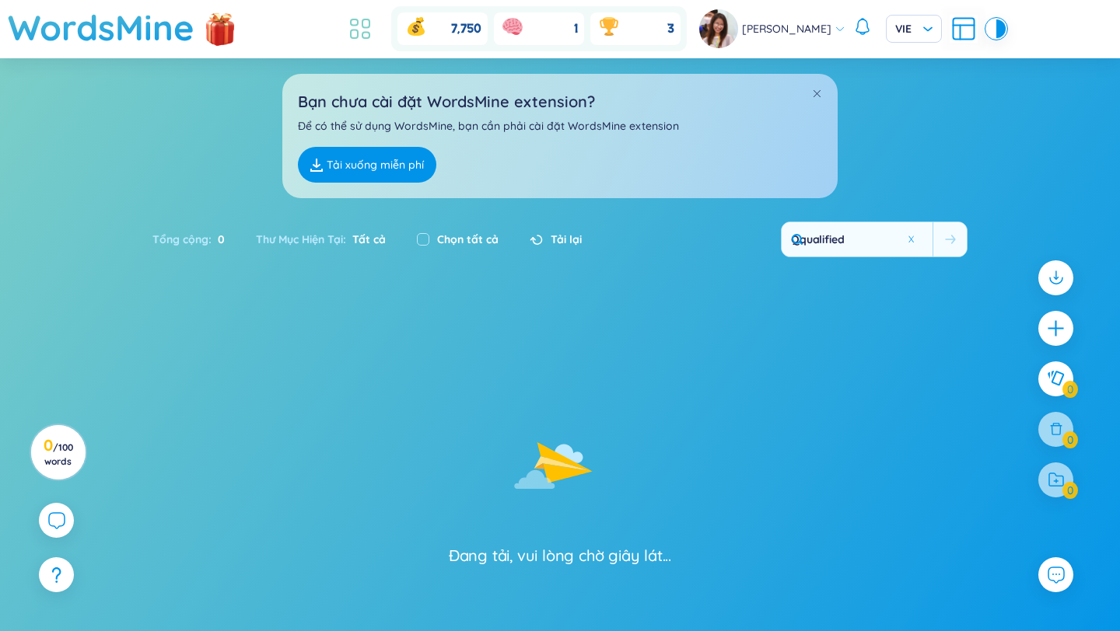
click at [374, 17] on icon at bounding box center [360, 29] width 28 height 28
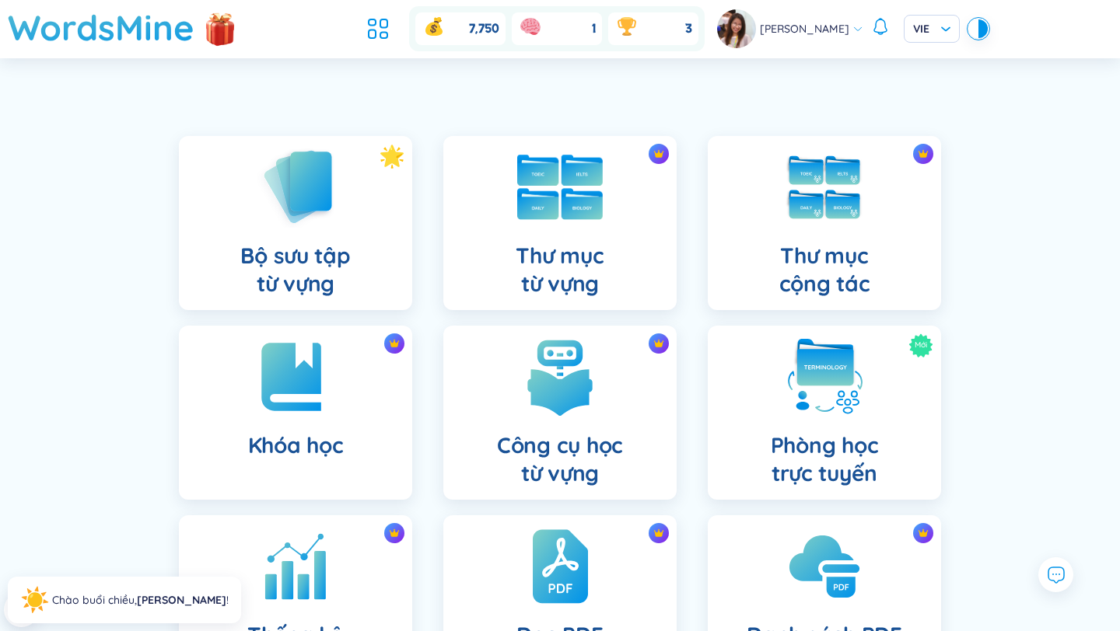
click at [575, 229] on div "Thư mục từ vựng" at bounding box center [559, 223] width 233 height 174
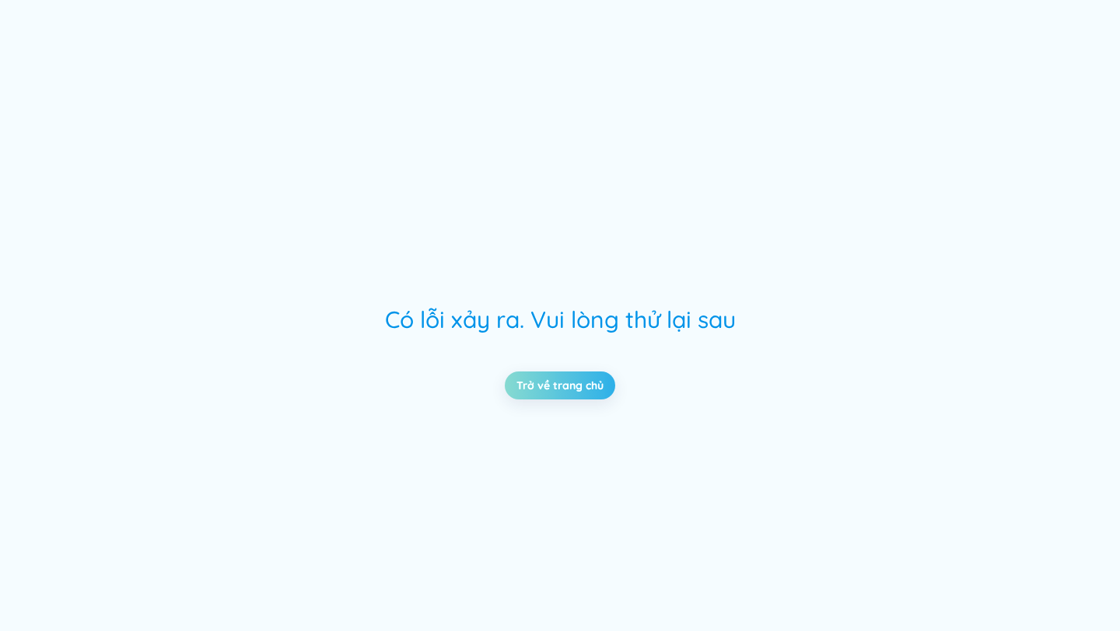
click at [581, 377] on link "Trở về trang chủ" at bounding box center [559, 385] width 87 height 17
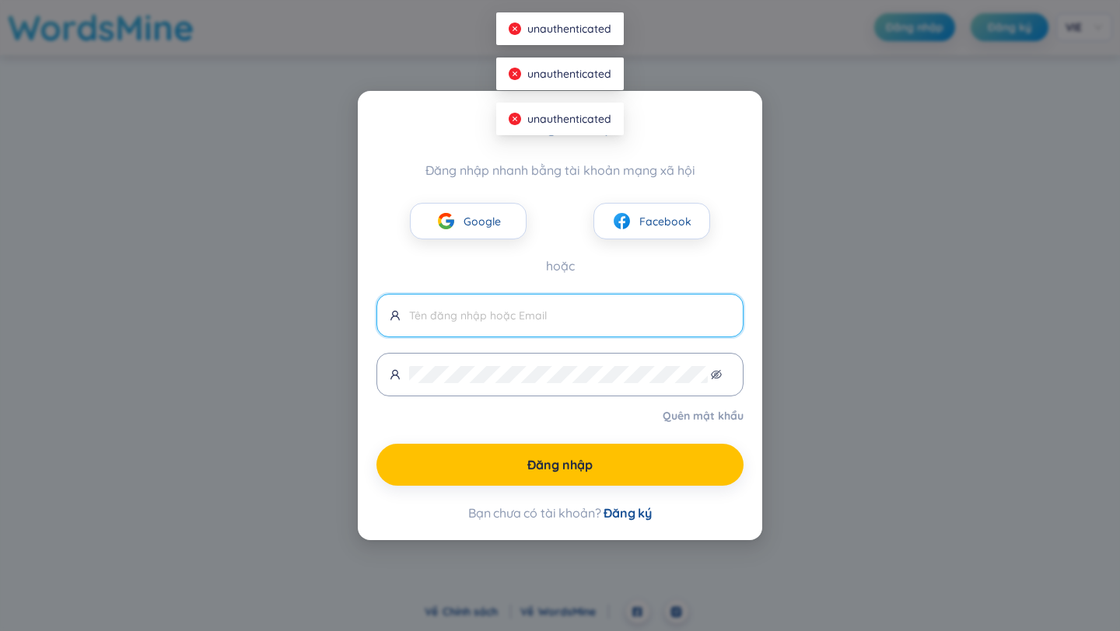
type input "[EMAIL_ADDRESS][DOMAIN_NAME]"
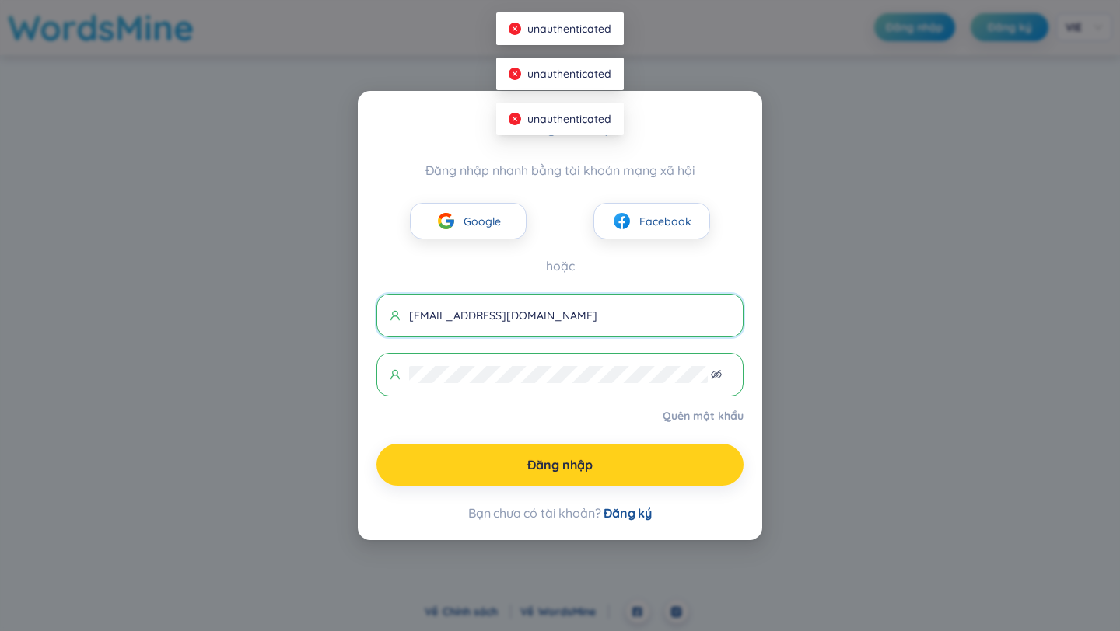
click at [582, 474] on button "Đăng nhập" at bounding box center [559, 465] width 367 height 42
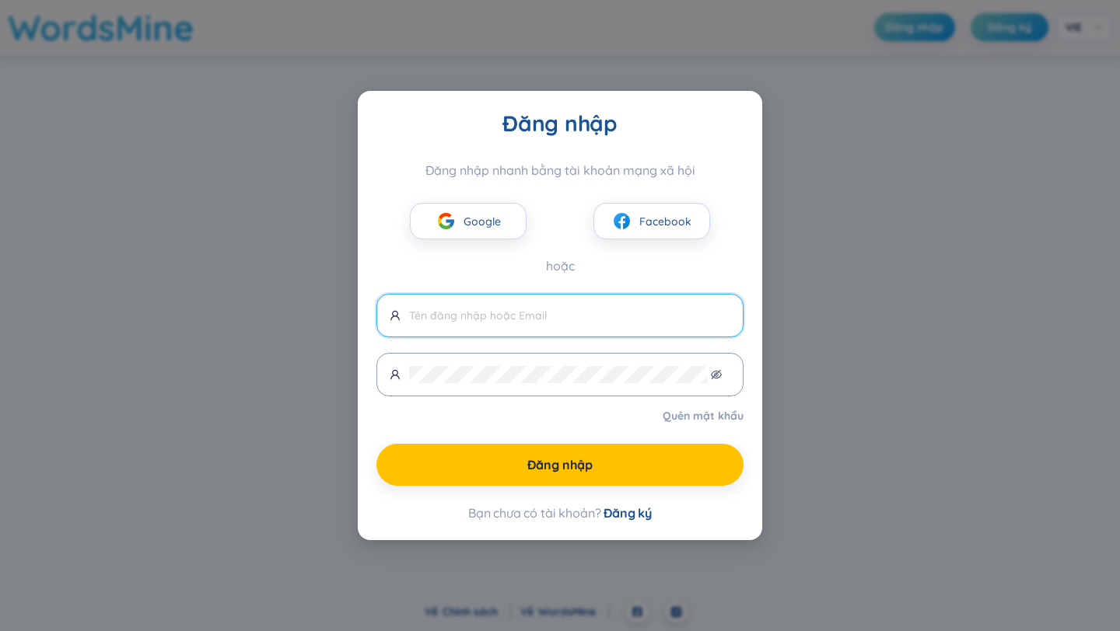
type input "[EMAIL_ADDRESS][DOMAIN_NAME]"
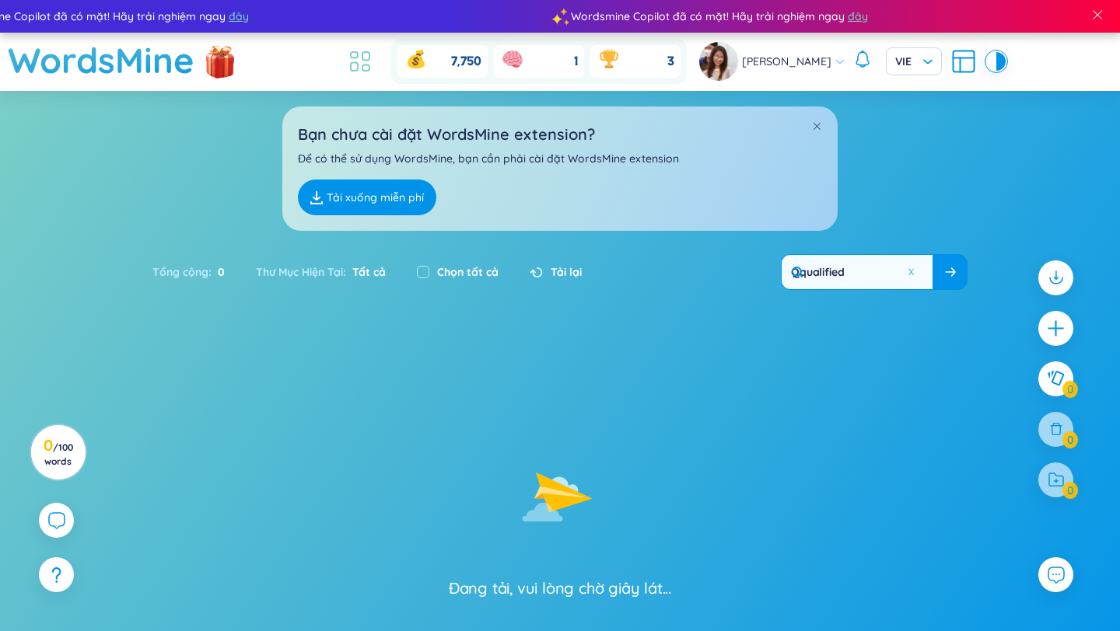
click at [374, 49] on icon at bounding box center [360, 61] width 28 height 28
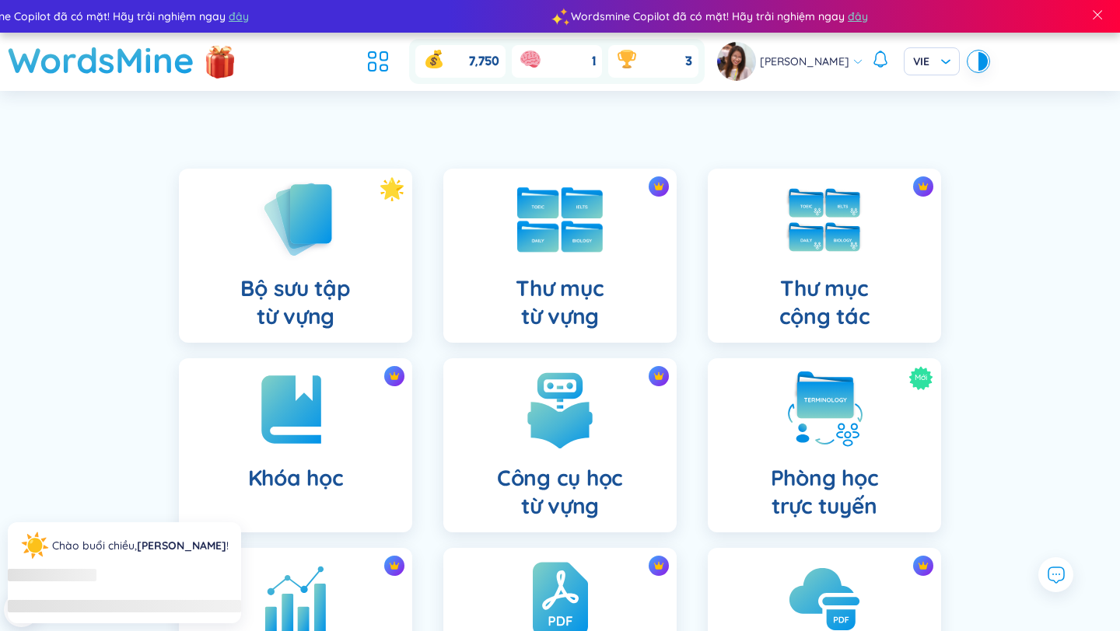
click at [561, 245] on img at bounding box center [560, 219] width 86 height 65
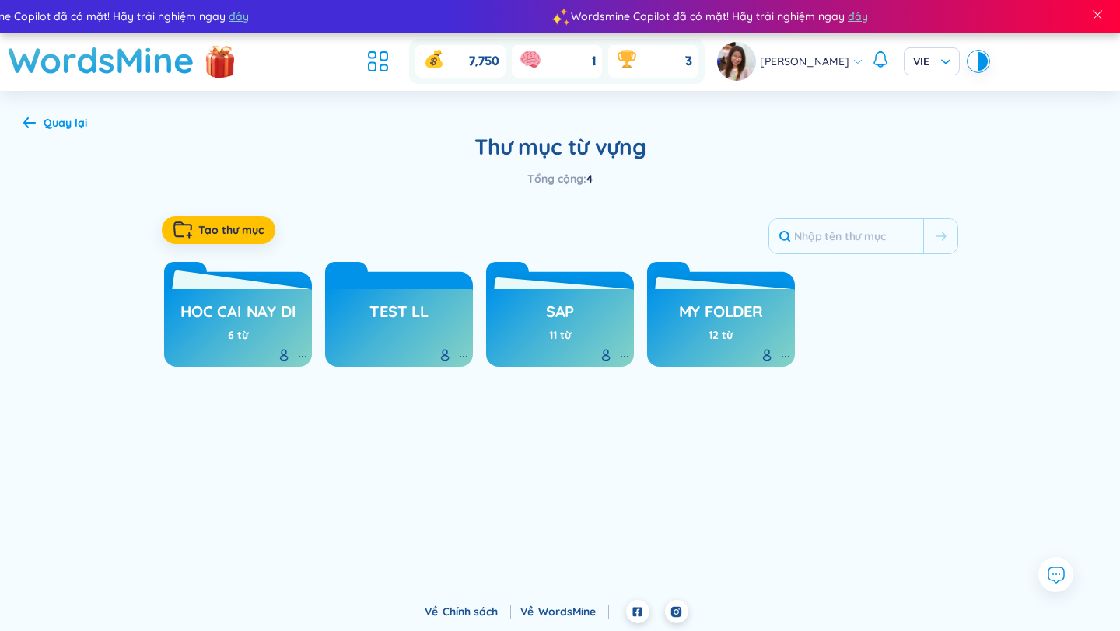
click at [212, 319] on h3 "hoc cai nay di" at bounding box center [237, 316] width 115 height 30
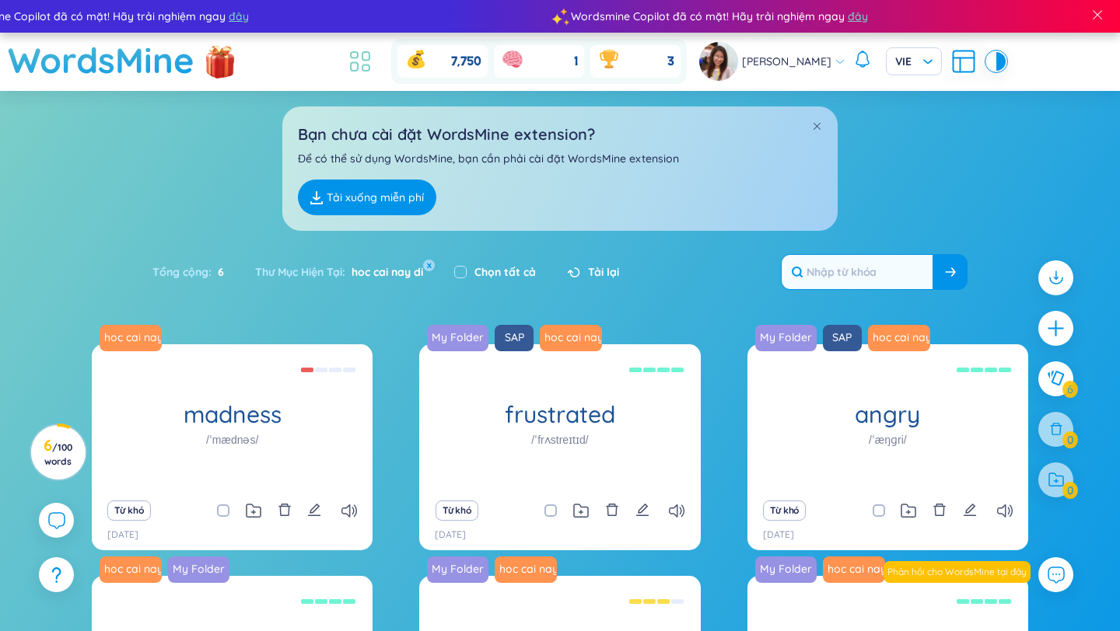
click at [374, 68] on icon at bounding box center [360, 61] width 28 height 28
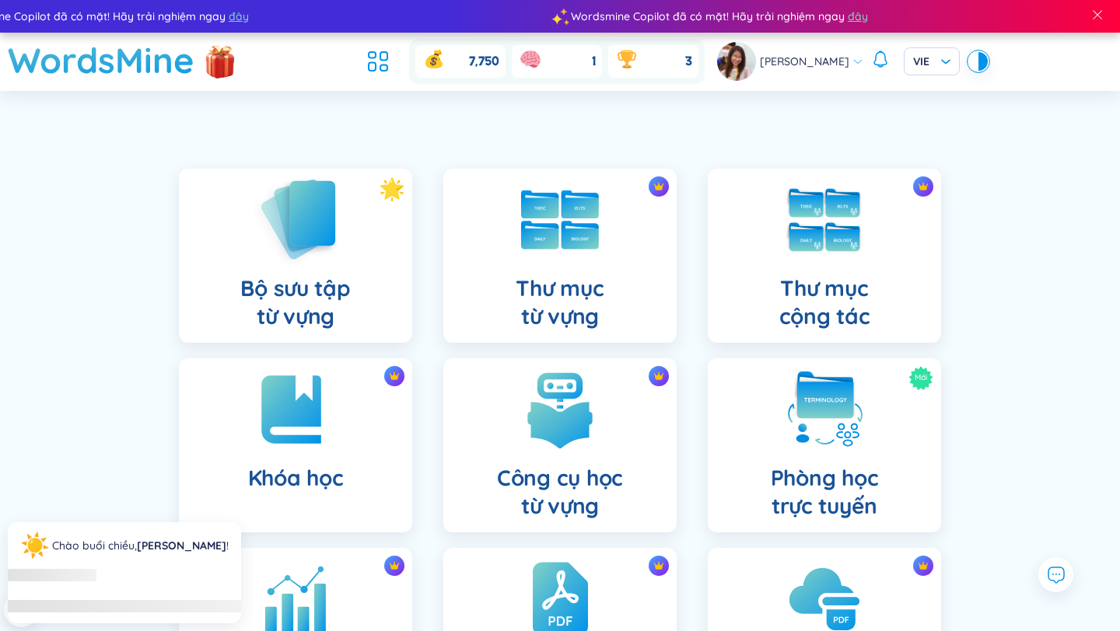
click at [306, 263] on img at bounding box center [296, 219] width 86 height 89
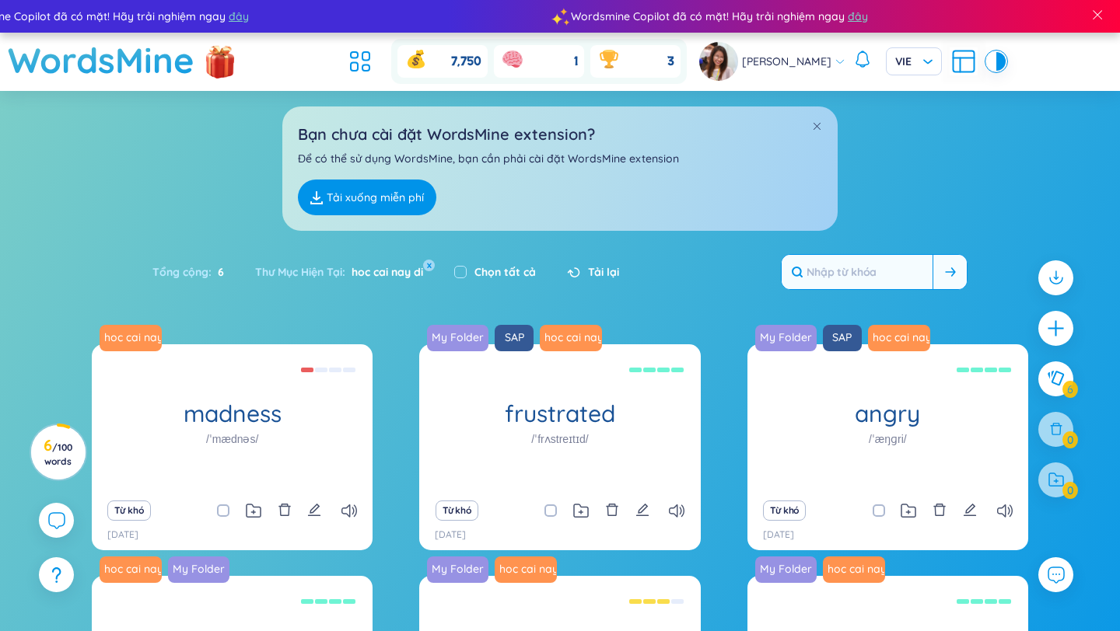
click at [873, 255] on input "text" at bounding box center [857, 272] width 151 height 34
type input "e"
type input "ẽ"
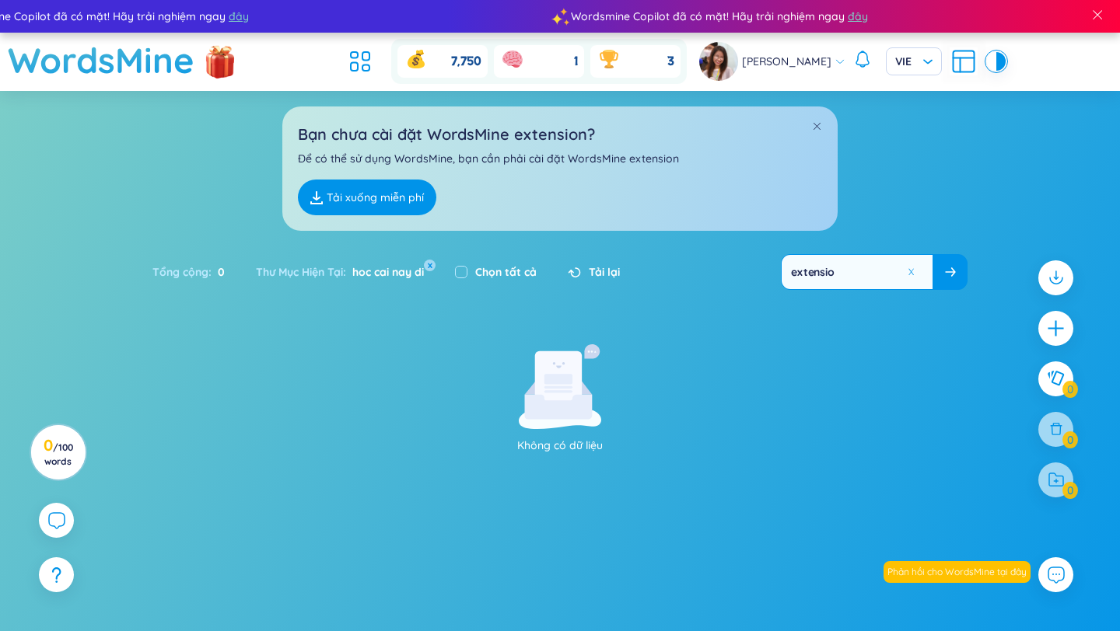
type input "extension"
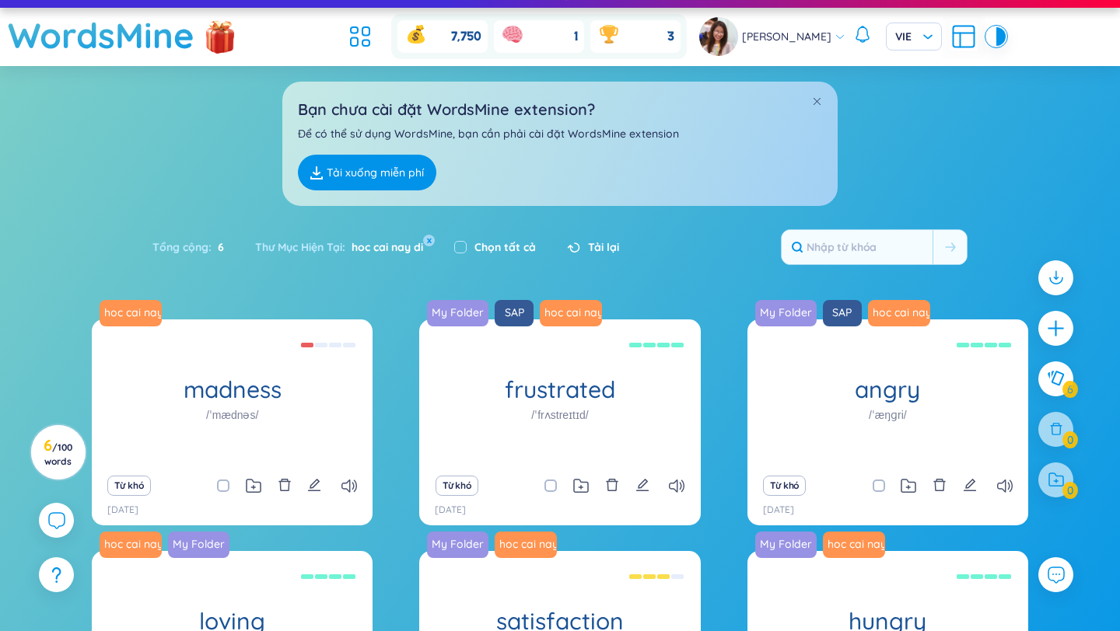
scroll to position [233, 0]
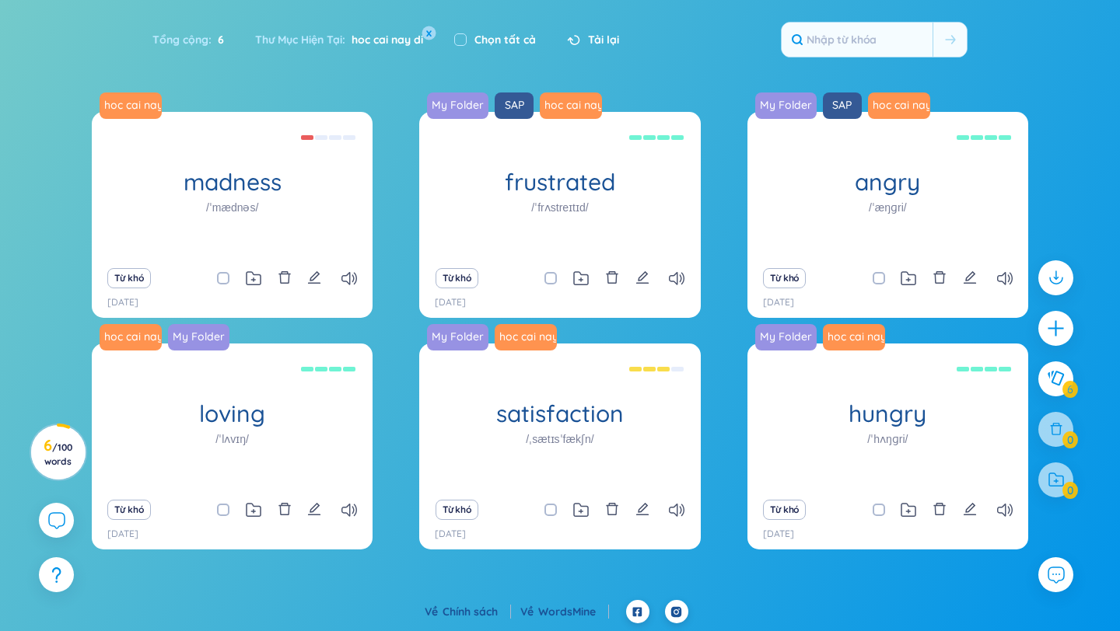
click at [432, 31] on button "x" at bounding box center [429, 33] width 14 height 14
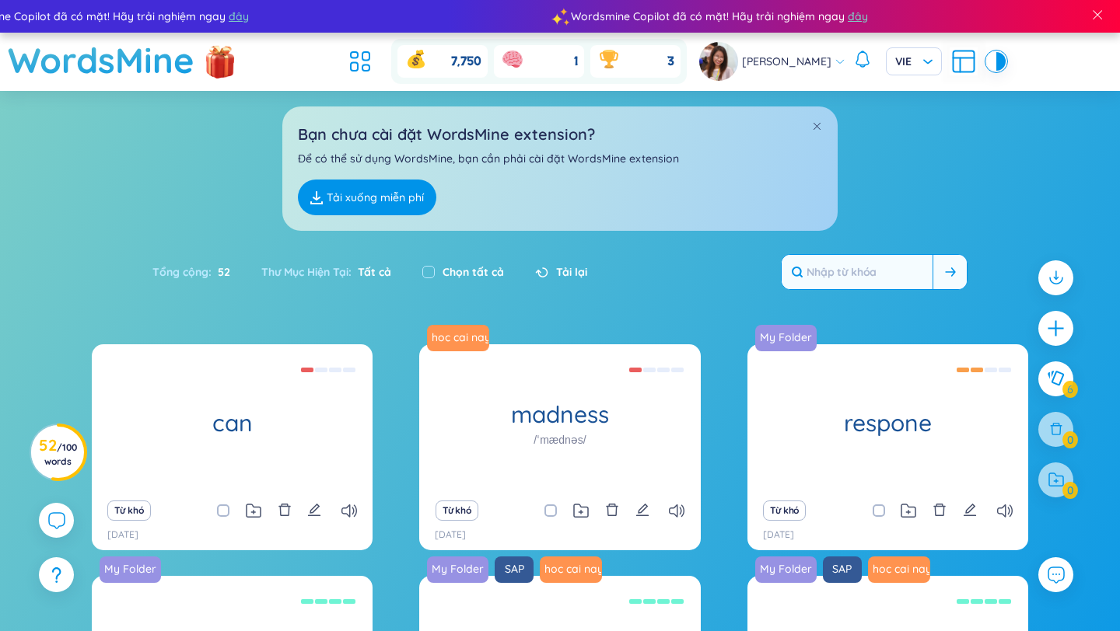
click at [879, 277] on input "text" at bounding box center [857, 272] width 151 height 34
type input "e"
type input "ẽ"
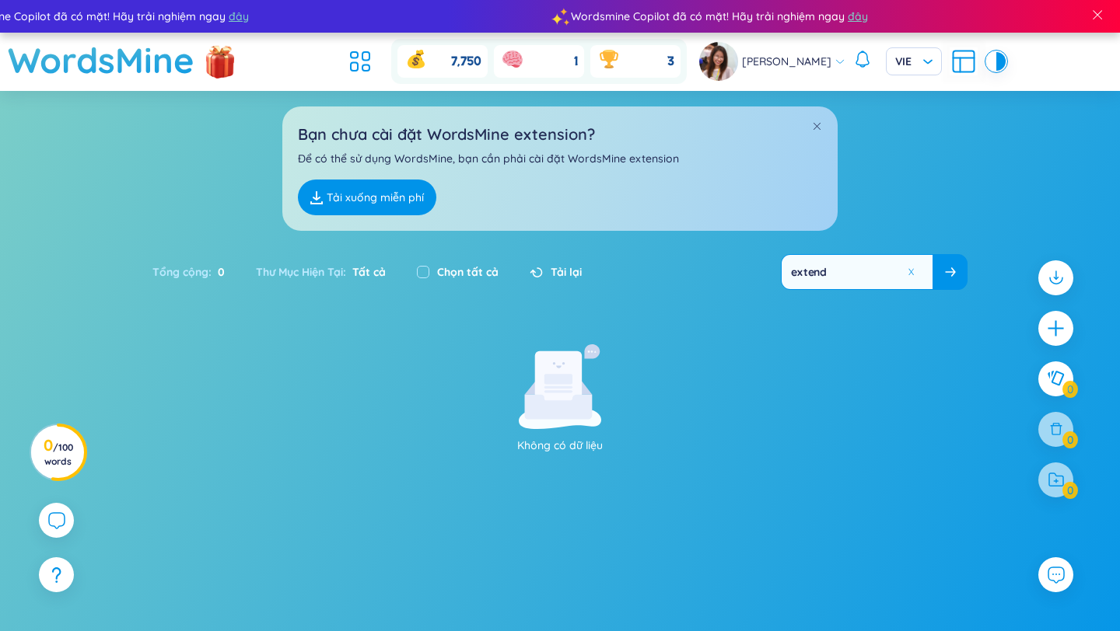
type input "extension"
click at [642, 163] on p "Để có thể sử dụng WordsMine, bạn cần phải cài đặt WordsMine extension" at bounding box center [560, 158] width 524 height 17
click at [657, 161] on p "Để có thể sử dụng WordsMine, bạn cần phải cài đặt WordsMine extension" at bounding box center [560, 158] width 524 height 17
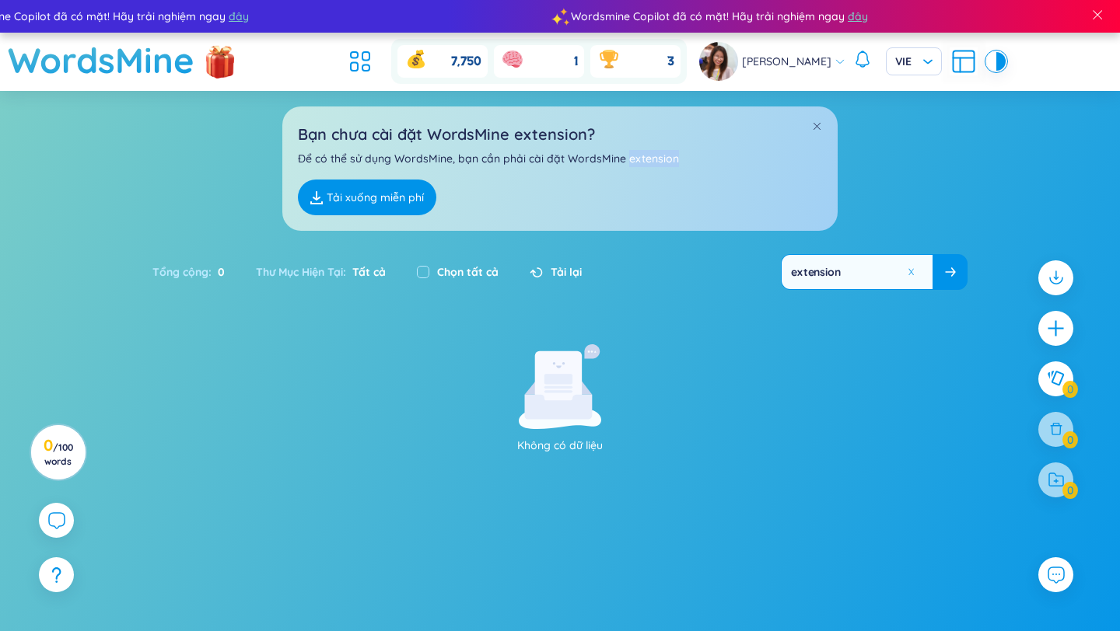
click at [657, 161] on p "Để có thể sử dụng WordsMine, bạn cần phải cài đặt WordsMine extension" at bounding box center [560, 158] width 524 height 17
click at [817, 128] on span at bounding box center [816, 126] width 11 height 11
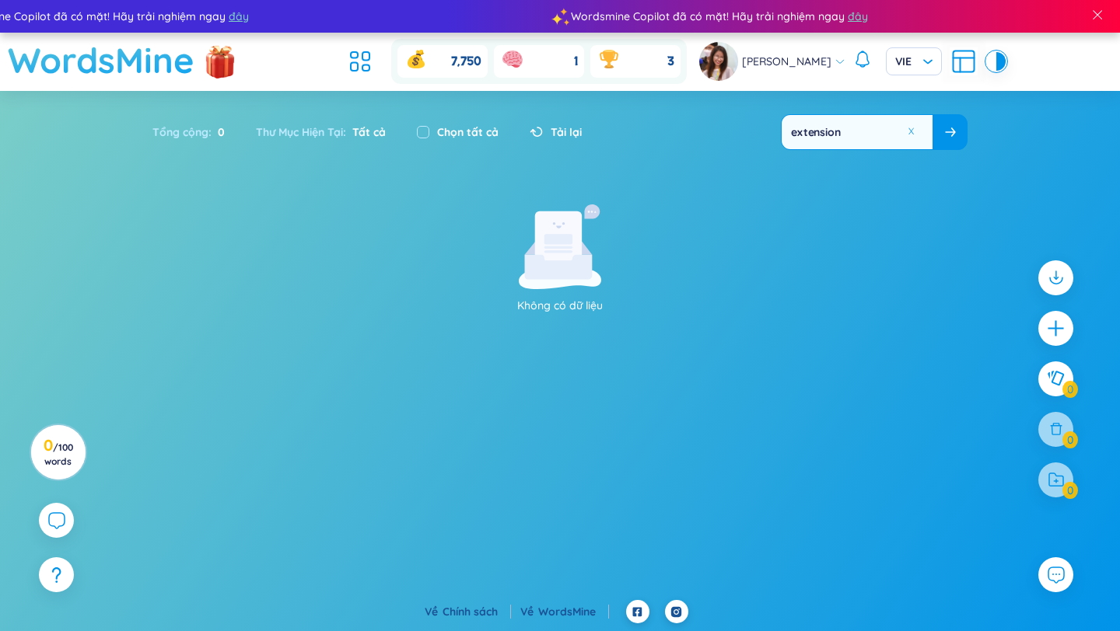
click at [117, 58] on h1 "WordsMine" at bounding box center [101, 60] width 187 height 55
click at [910, 134] on button at bounding box center [914, 131] width 23 height 19
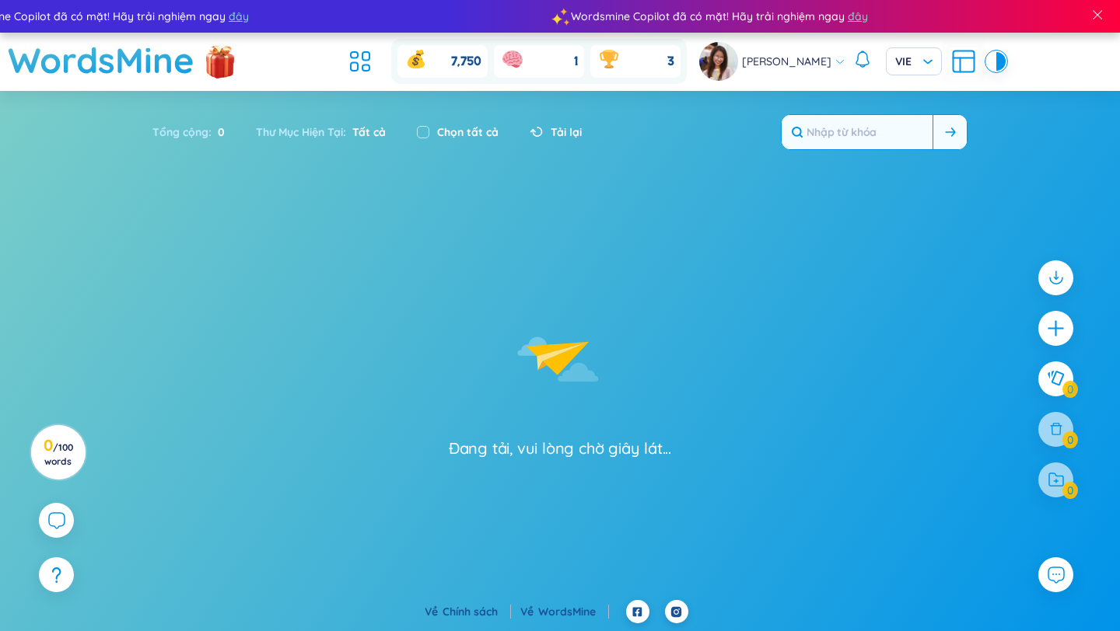
click at [910, 134] on input "text" at bounding box center [857, 132] width 151 height 34
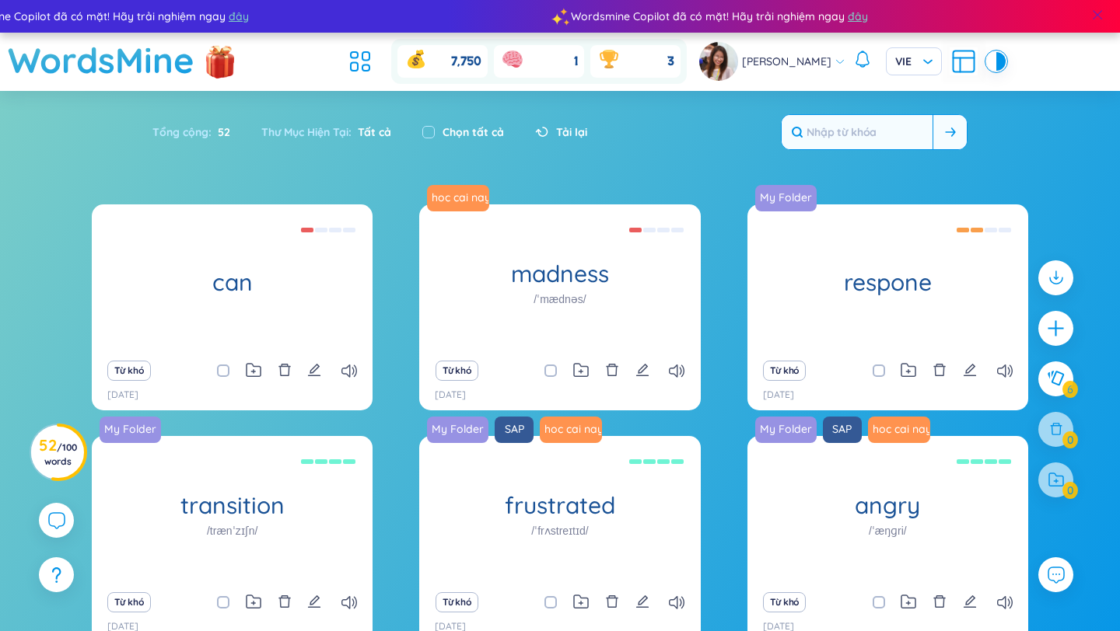
click at [1103, 12] on span at bounding box center [1097, 15] width 14 height 14
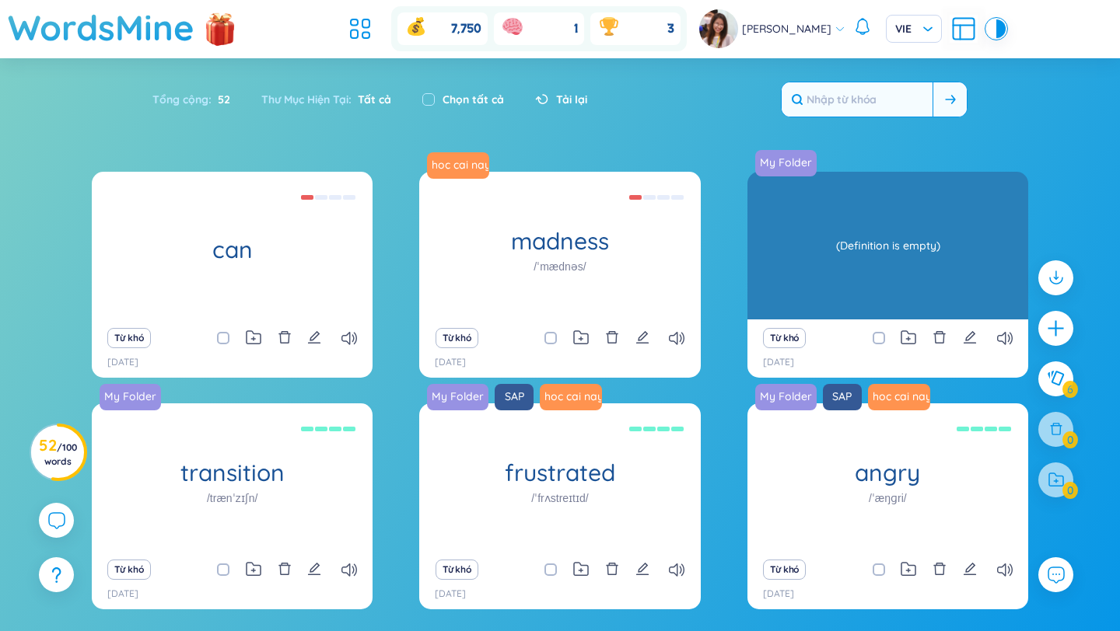
scroll to position [107, 0]
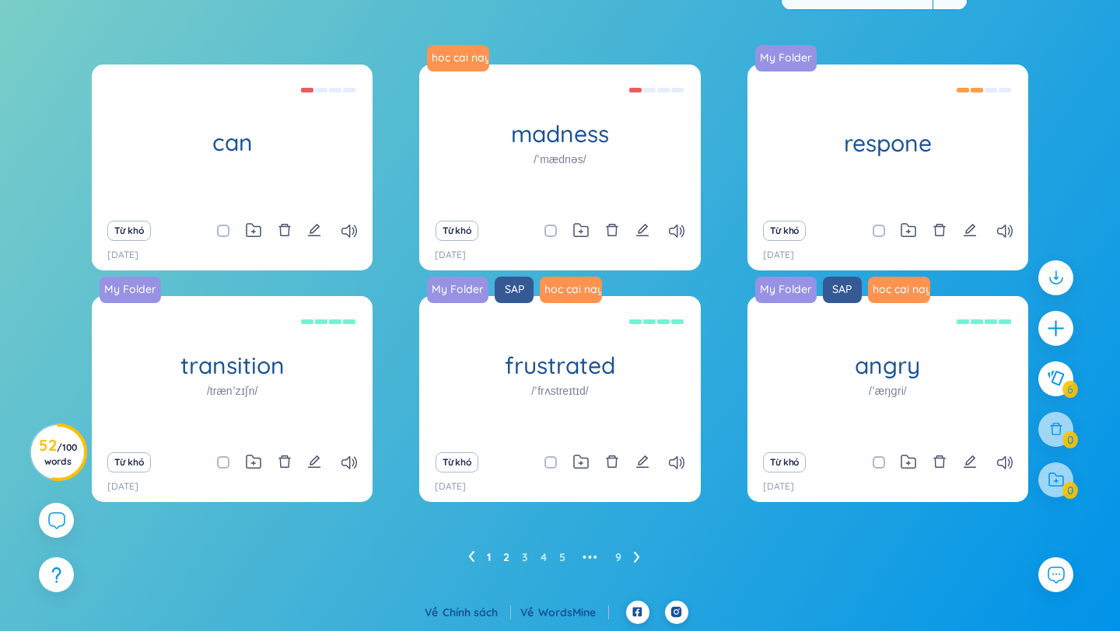
click at [503, 554] on link "2" at bounding box center [506, 557] width 6 height 23
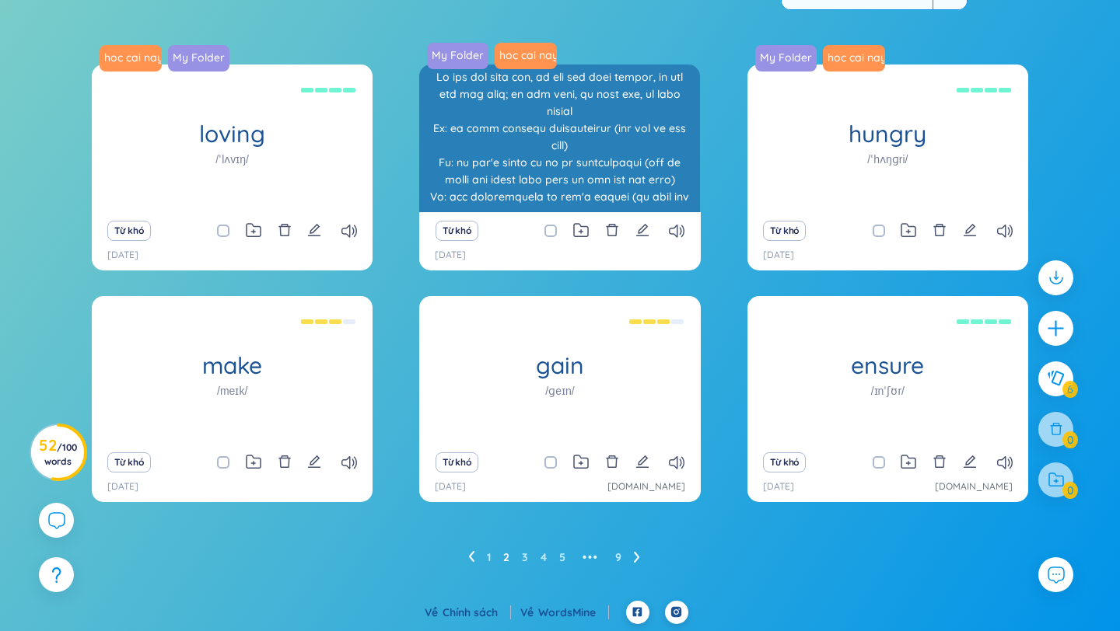
click at [558, 141] on h1 "satisfaction" at bounding box center [559, 134] width 281 height 27
click at [558, 141] on div at bounding box center [559, 138] width 265 height 140
click at [572, 168] on div at bounding box center [559, 138] width 265 height 140
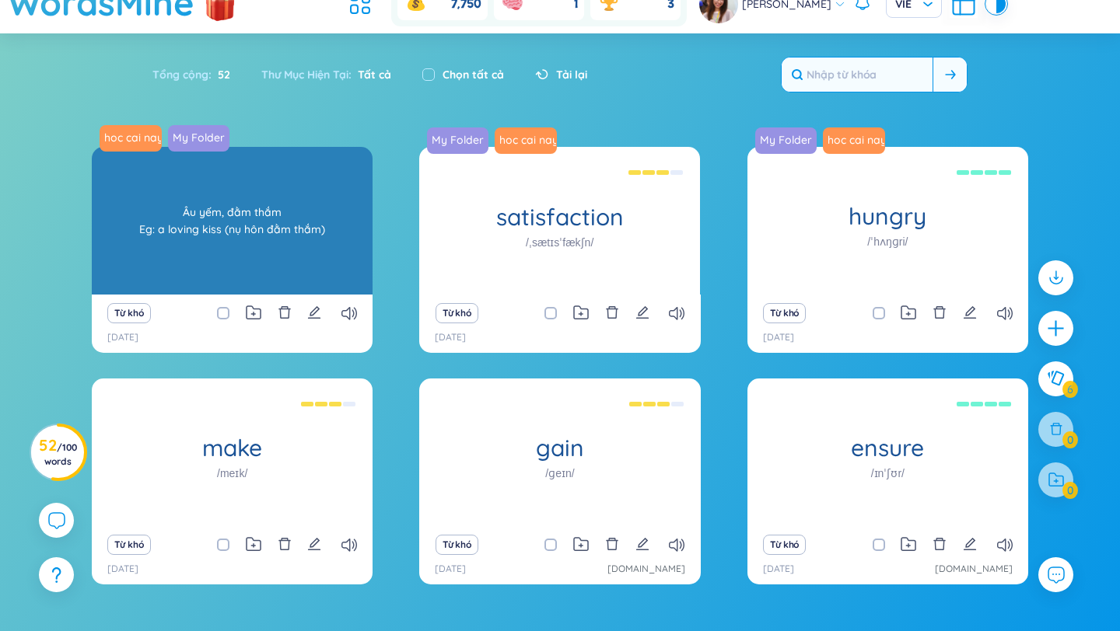
scroll to position [0, 0]
